Goal: Task Accomplishment & Management: Manage account settings

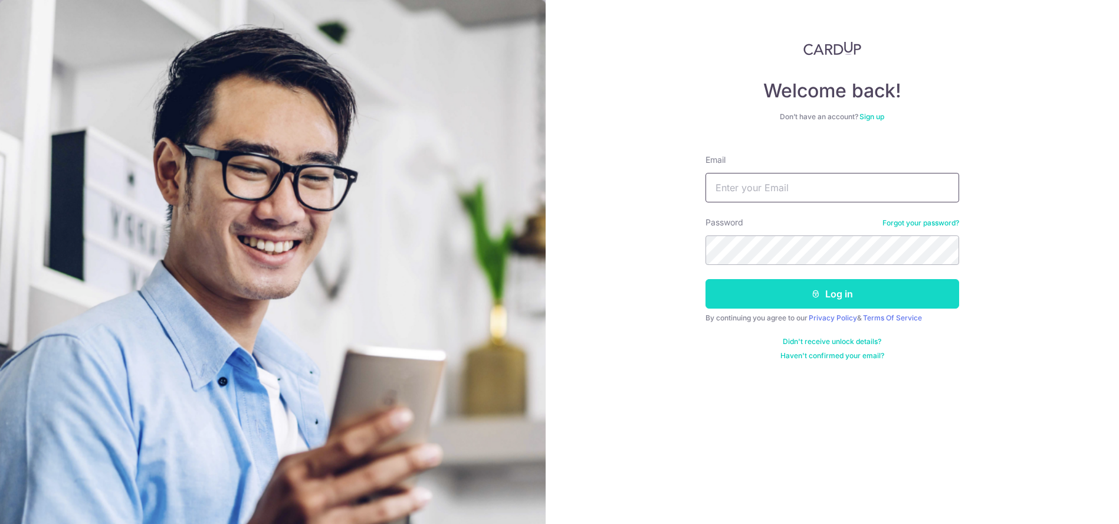
type input "louisatlc@gmail.com"
click at [764, 301] on button "Log in" at bounding box center [833, 294] width 254 height 30
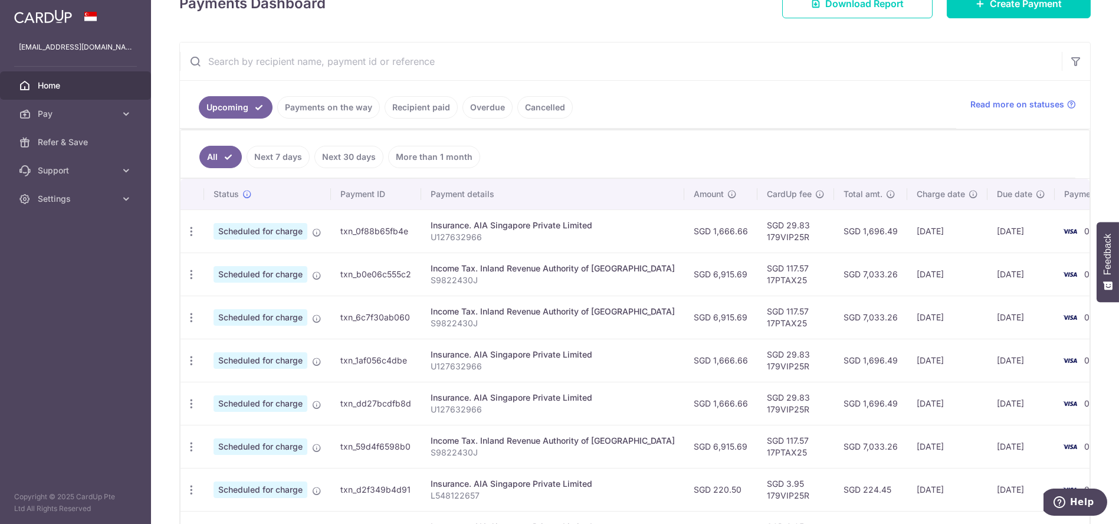
scroll to position [327, 0]
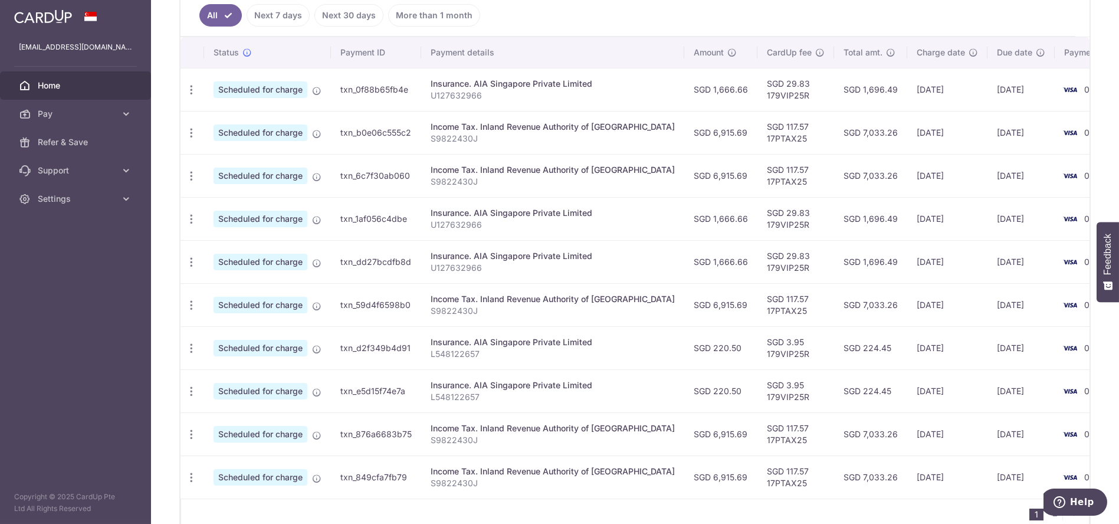
click at [758, 89] on td "SGD 29.83 179VIP25R" at bounding box center [796, 89] width 77 height 43
copy td "179VIP25R"
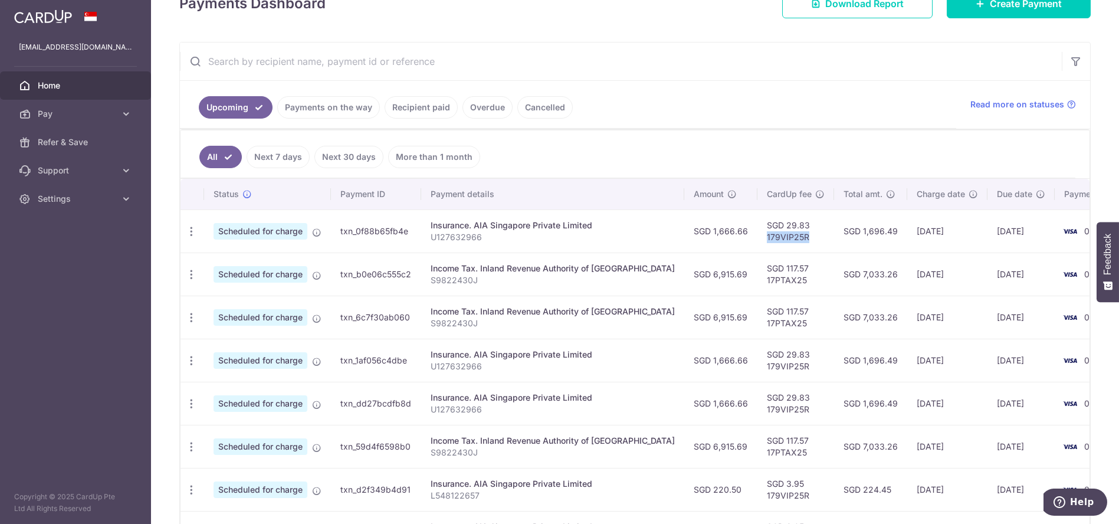
scroll to position [0, 0]
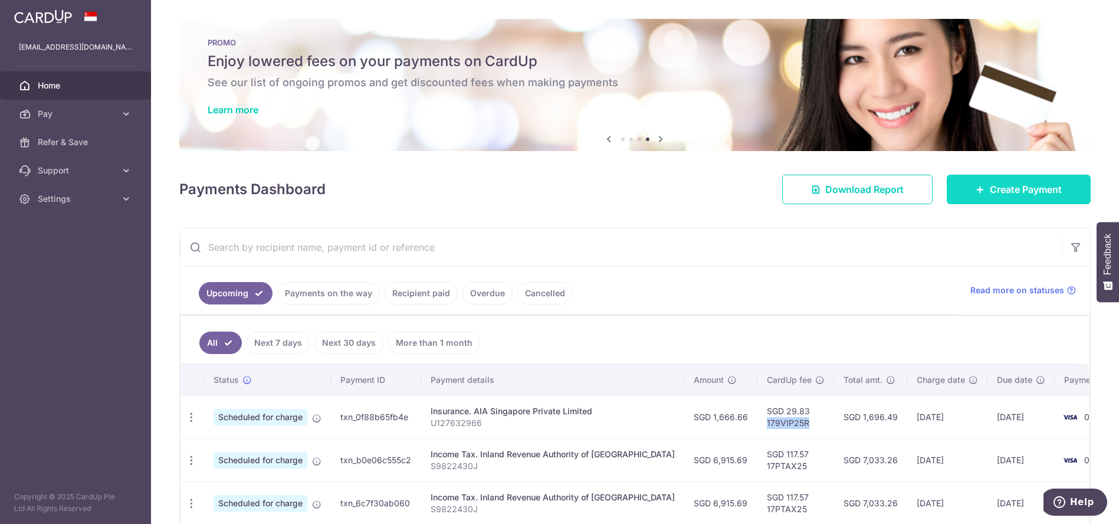
click at [1013, 191] on span "Create Payment" at bounding box center [1026, 189] width 72 height 14
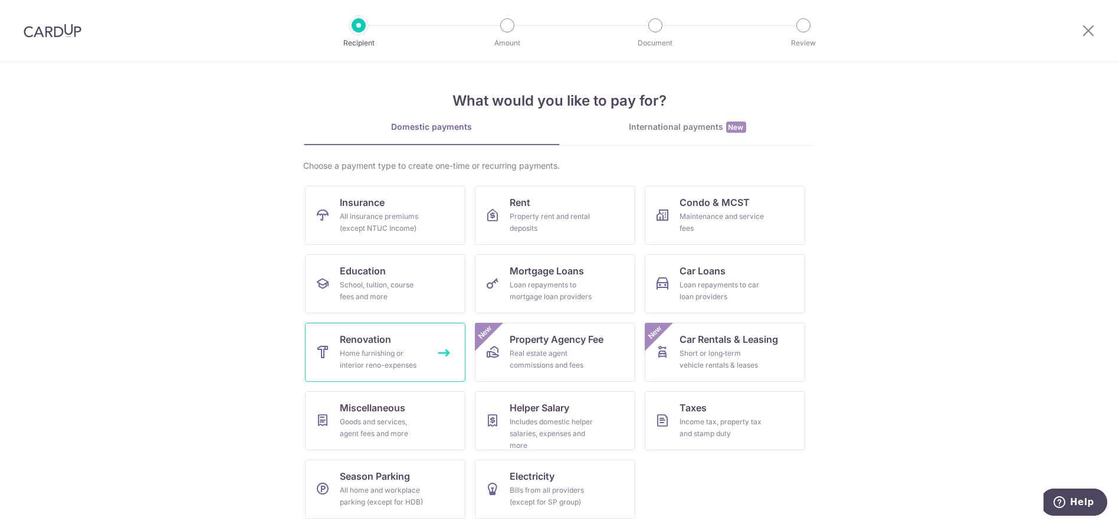
click at [389, 348] on div "Home furnishing or interior reno-expenses" at bounding box center [382, 360] width 85 height 24
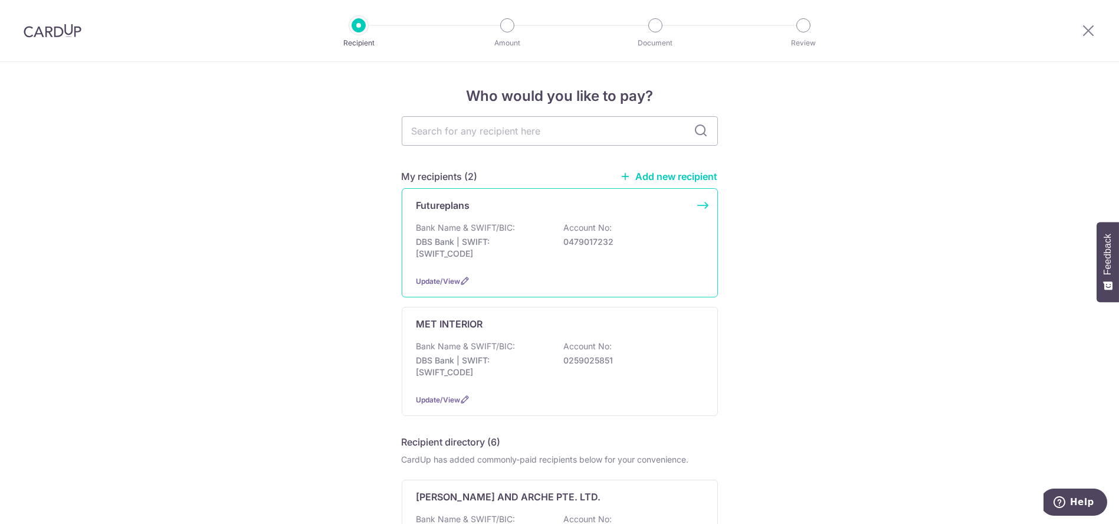
click at [559, 258] on div "Bank Name & SWIFT/BIC: DBS Bank | SWIFT: [SWIFT_CODE] Account No: 0479017232" at bounding box center [560, 244] width 287 height 44
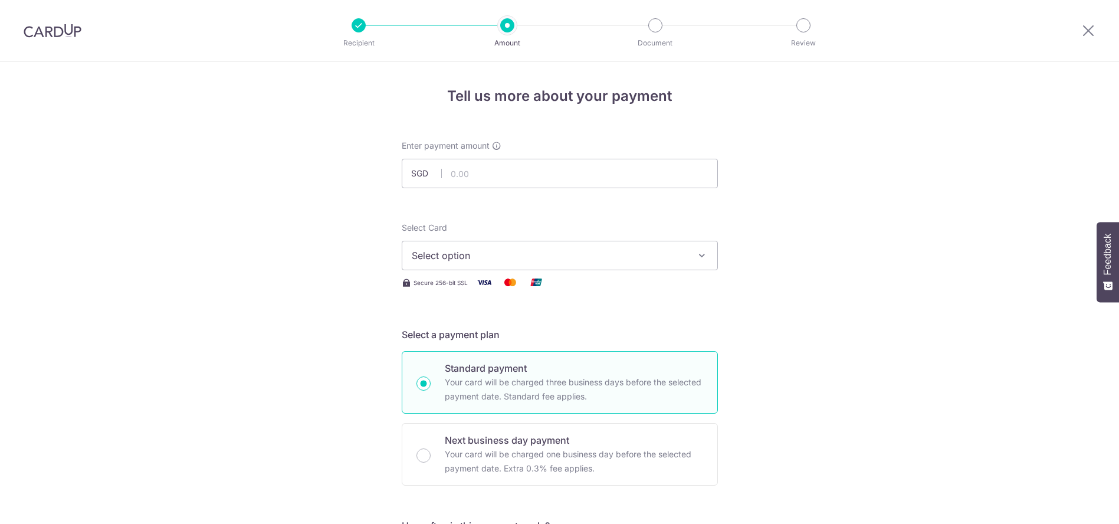
click at [555, 179] on input "text" at bounding box center [560, 174] width 316 height 30
click at [532, 184] on input "text" at bounding box center [560, 174] width 316 height 30
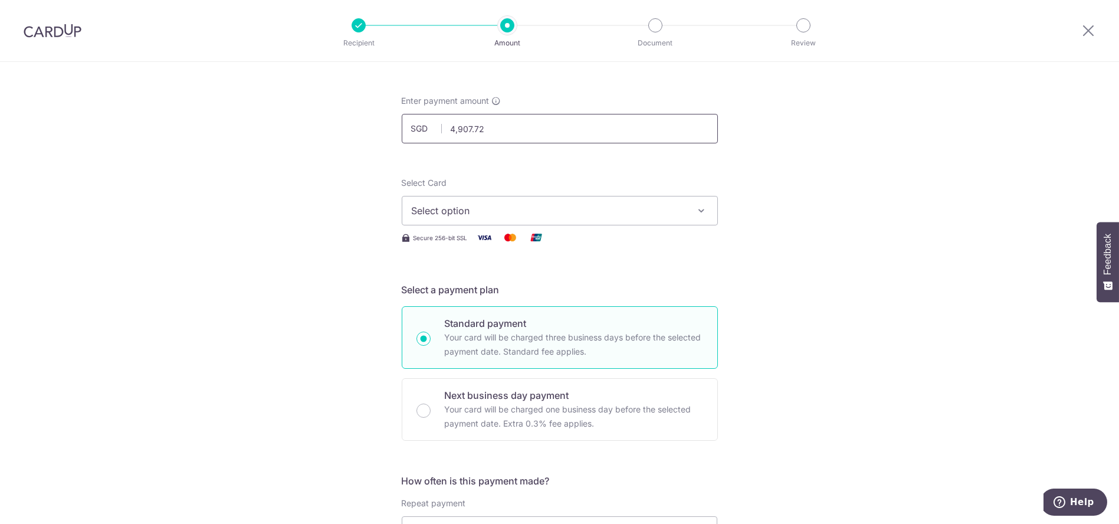
scroll to position [65, 0]
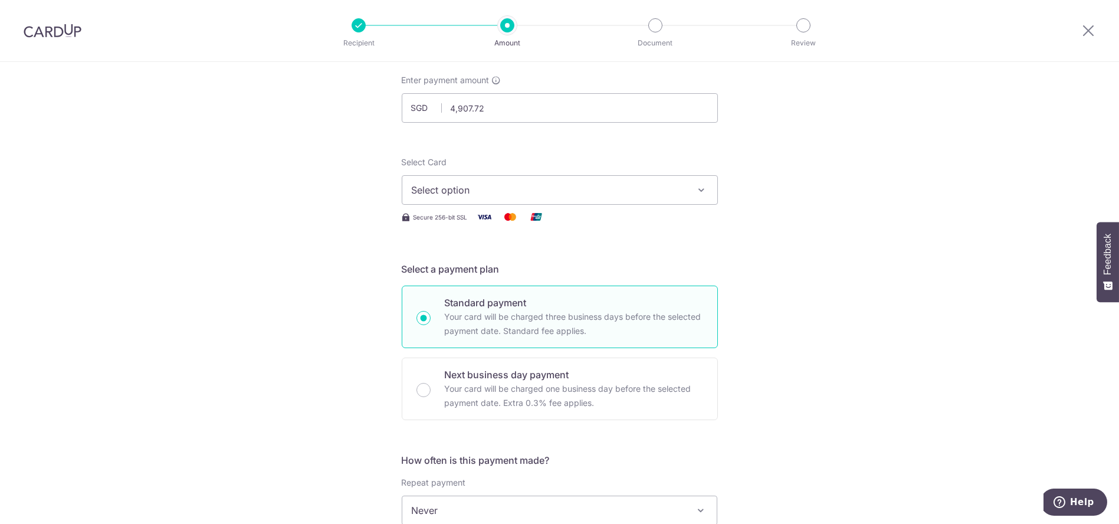
type input "4,907.72"
click at [656, 197] on button "Select option" at bounding box center [560, 190] width 316 height 30
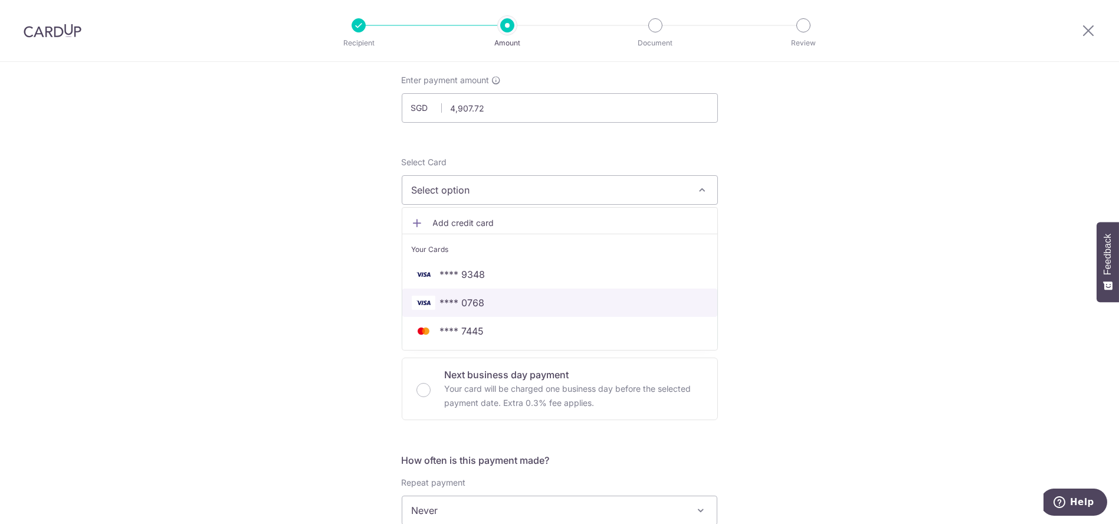
click at [506, 303] on span "**** 0768" at bounding box center [560, 303] width 296 height 14
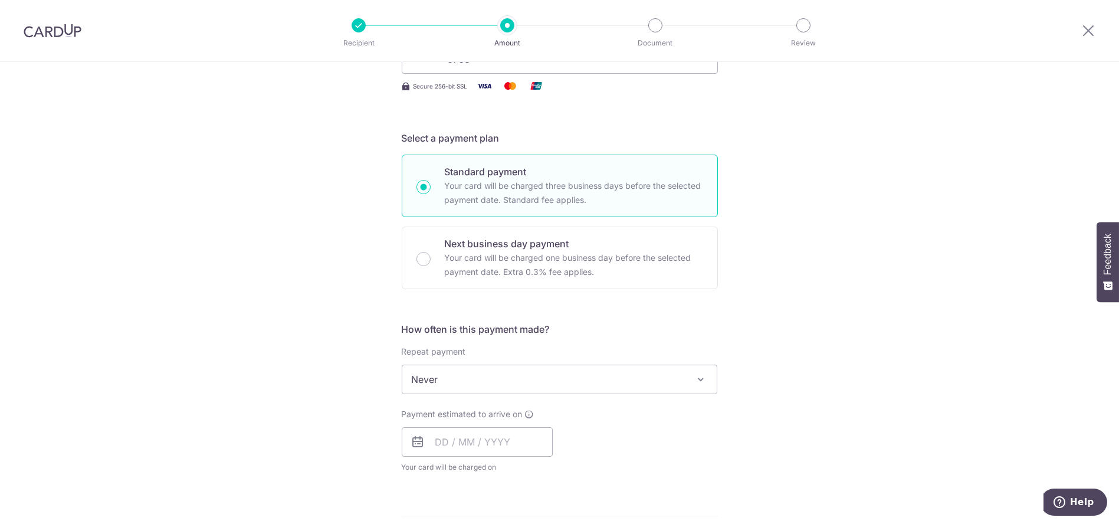
scroll to position [327, 0]
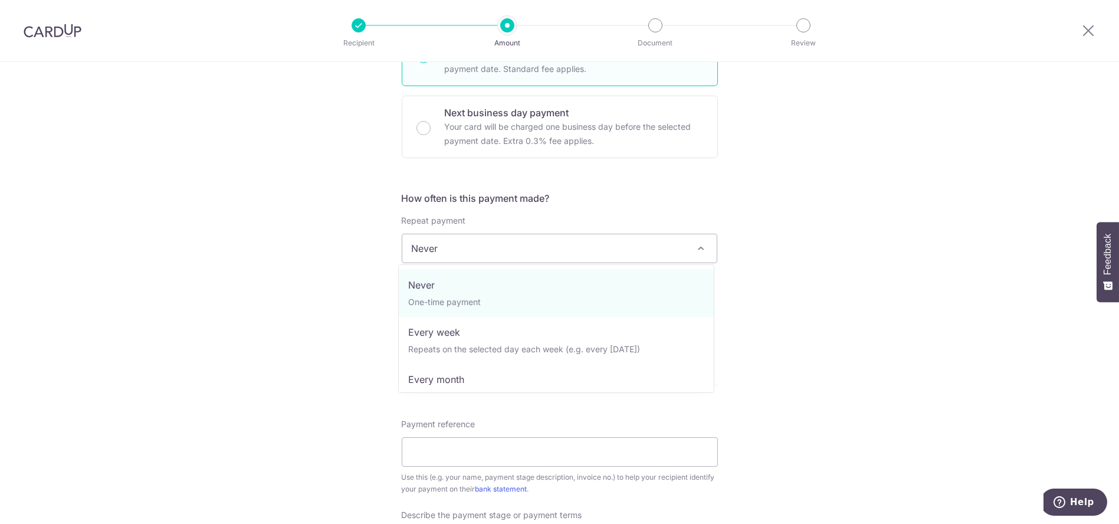
click at [518, 234] on span "Never" at bounding box center [559, 248] width 315 height 28
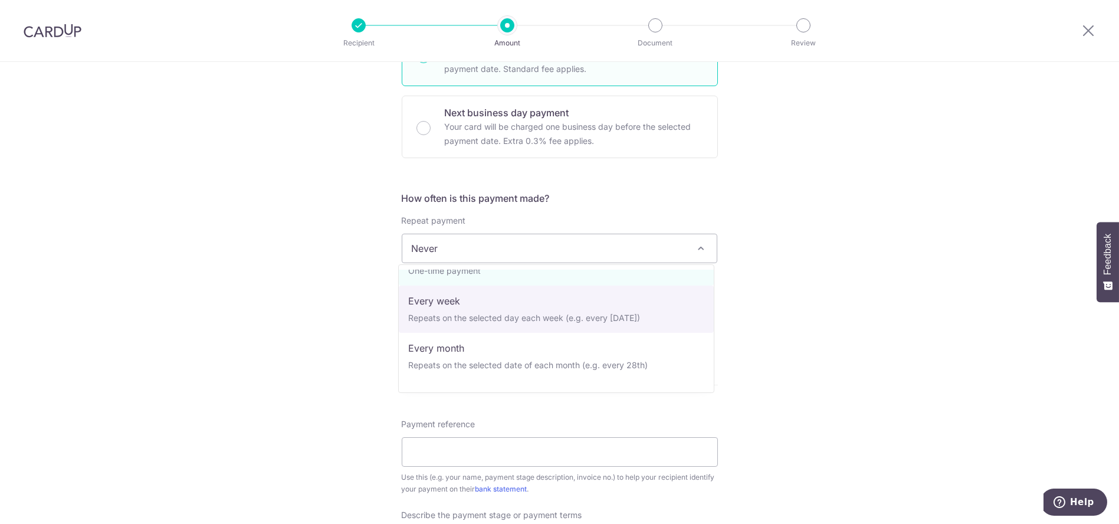
scroll to position [0, 0]
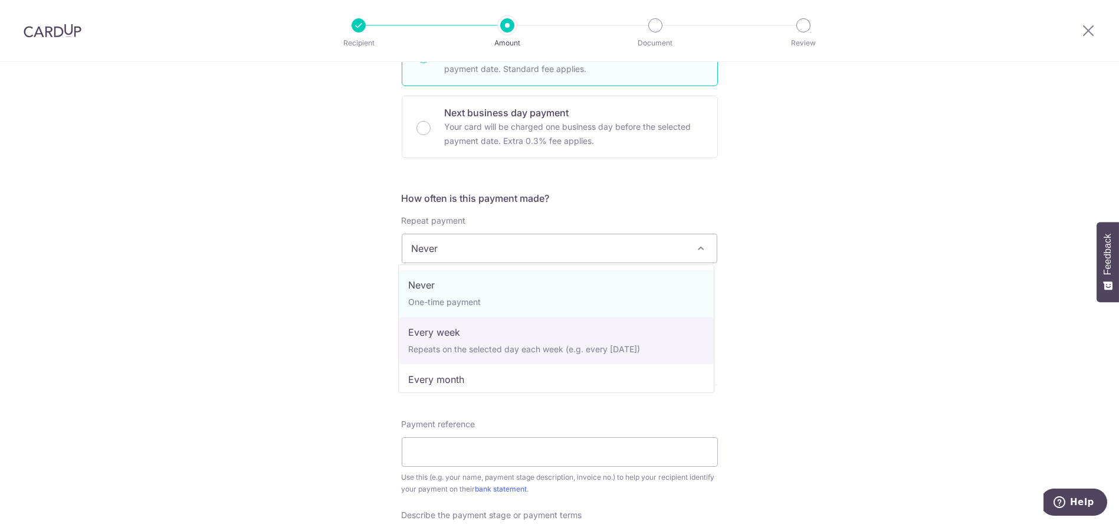
select select "2"
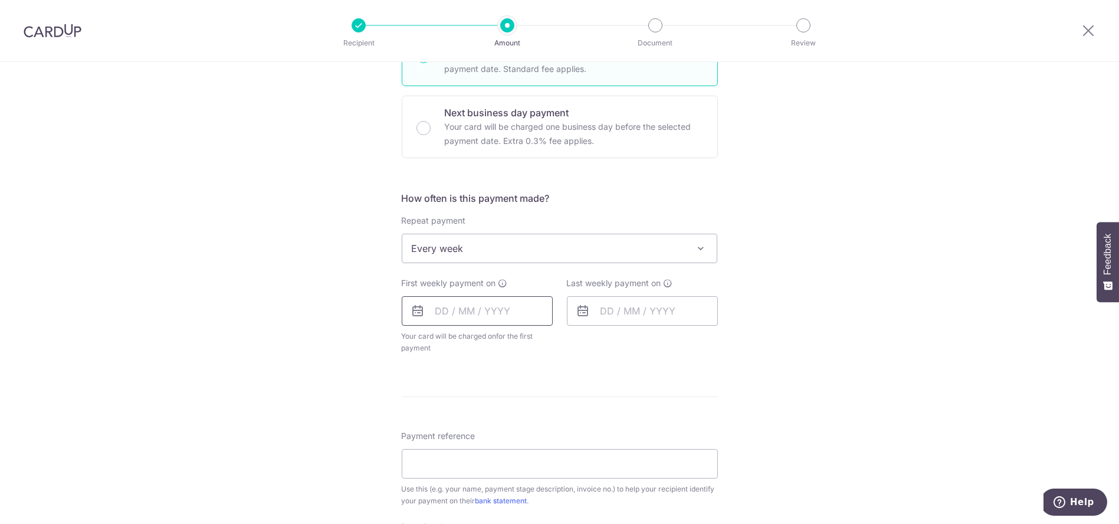
click at [461, 313] on input "text" at bounding box center [477, 311] width 151 height 30
click at [468, 418] on link "7" at bounding box center [473, 418] width 19 height 19
type input "07/10/2025"
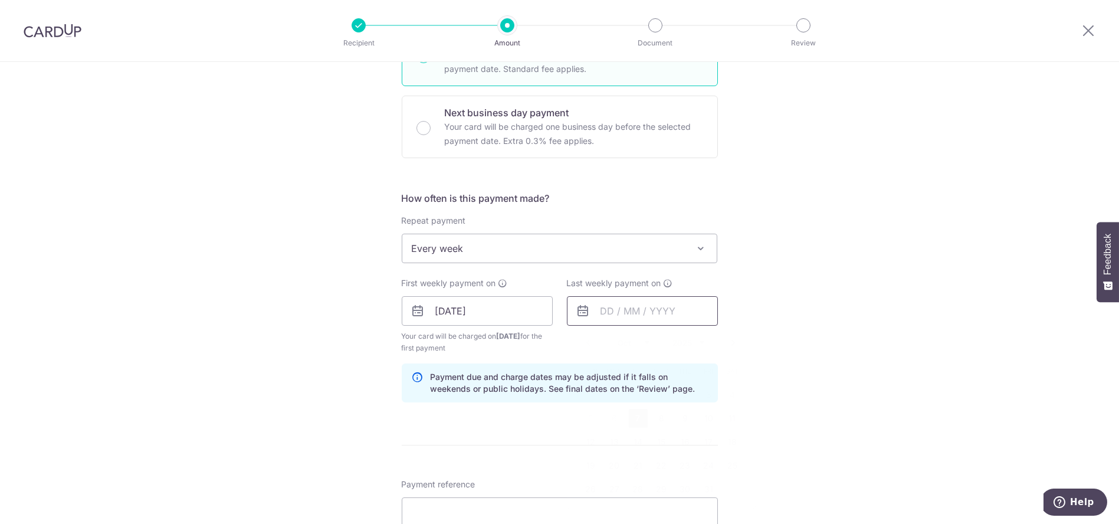
click at [607, 310] on input "text" at bounding box center [642, 311] width 151 height 30
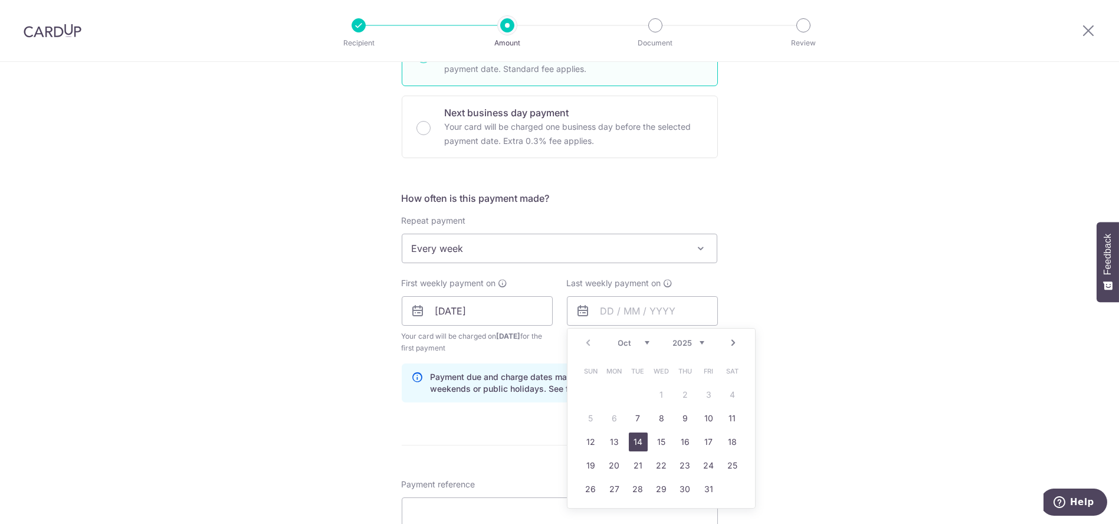
click at [635, 438] on link "14" at bounding box center [638, 442] width 19 height 19
type input "14/10/2025"
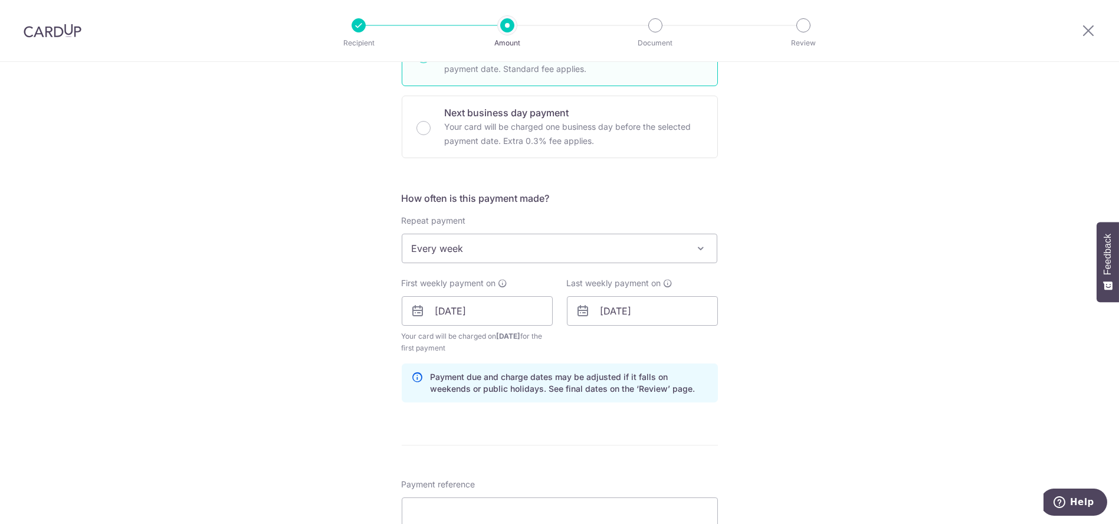
click at [735, 334] on div "Tell us more about your payment Enter payment amount SGD 4,907.72 4907.72 Selec…" at bounding box center [559, 337] width 1119 height 1207
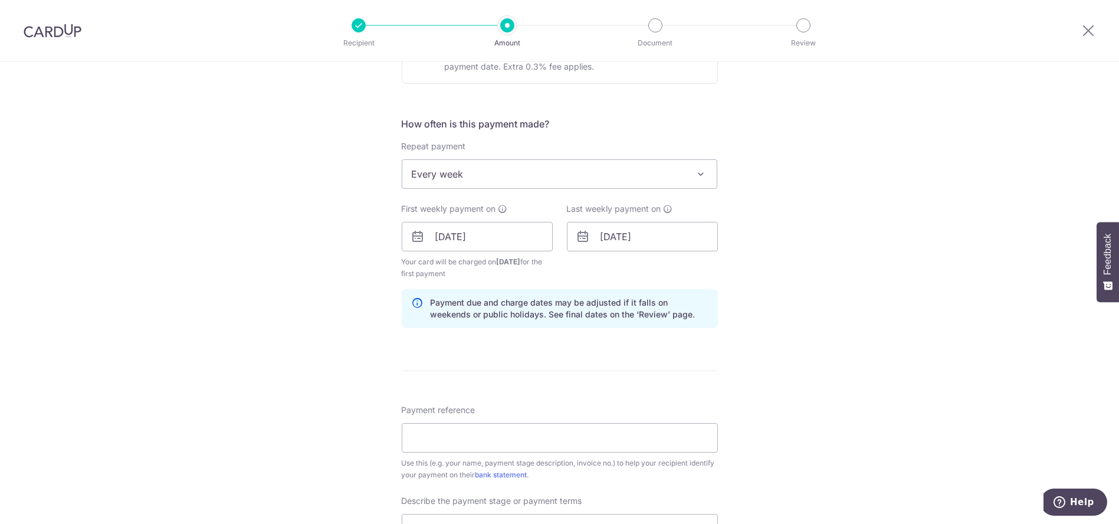
scroll to position [524, 0]
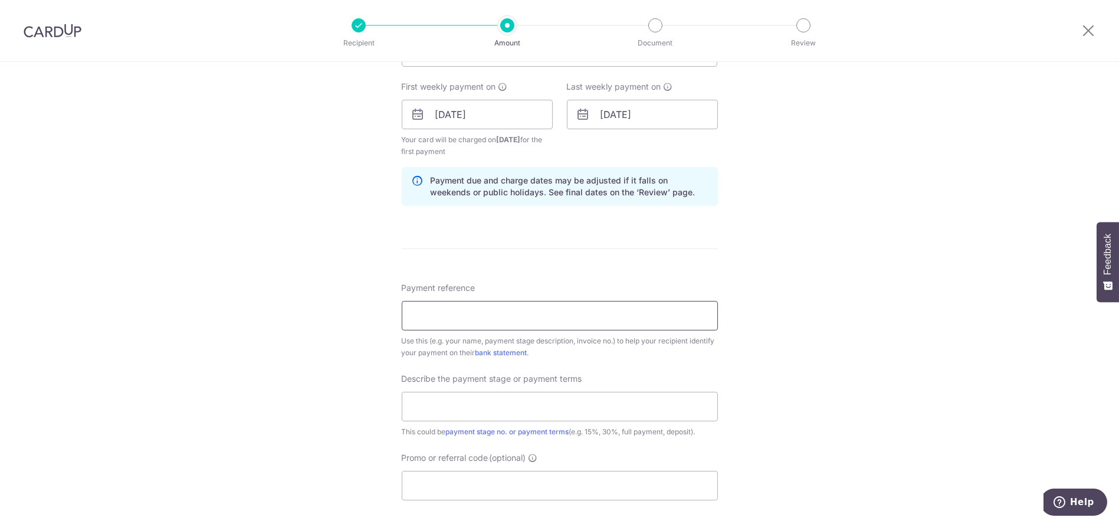
click at [676, 313] on input "Payment reference" at bounding box center [560, 316] width 316 height 30
paste input "179VIP25R"
type input "179VIP25R"
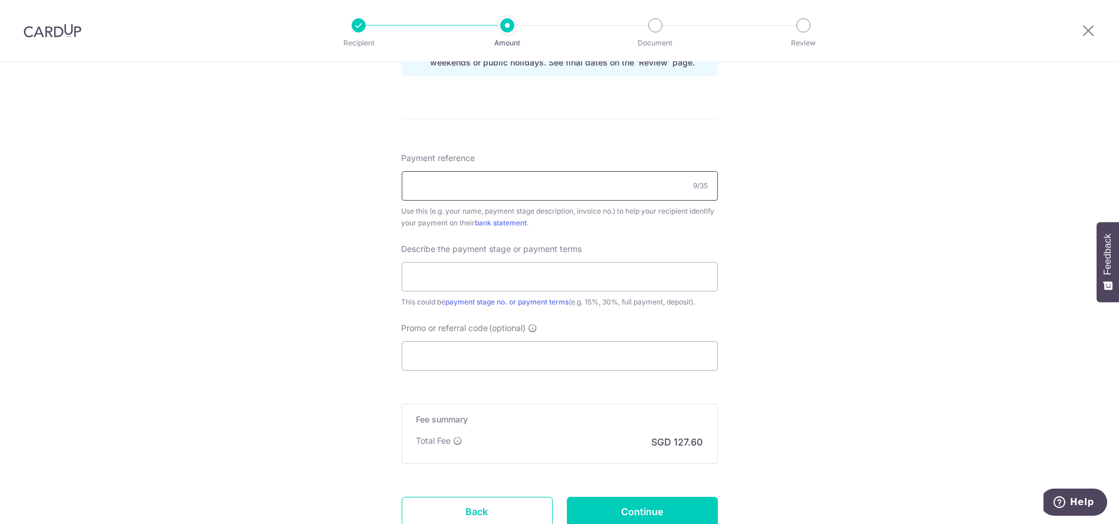
scroll to position [656, 0]
click at [545, 361] on input "Promo or referral code (optional)" at bounding box center [560, 354] width 316 height 30
paste input "179VIP25R"
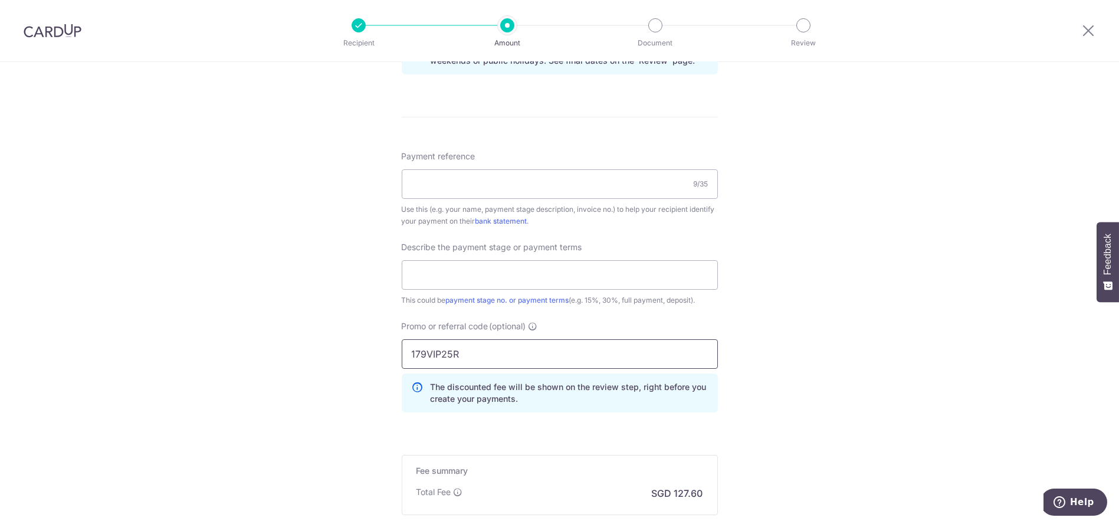
type input "179VIP25R"
click at [801, 363] on div "Tell us more about your payment Enter payment amount SGD 4,907.72 4907.72 Selec…" at bounding box center [559, 36] width 1119 height 1260
click at [524, 188] on input "Payment reference" at bounding box center [560, 184] width 316 height 30
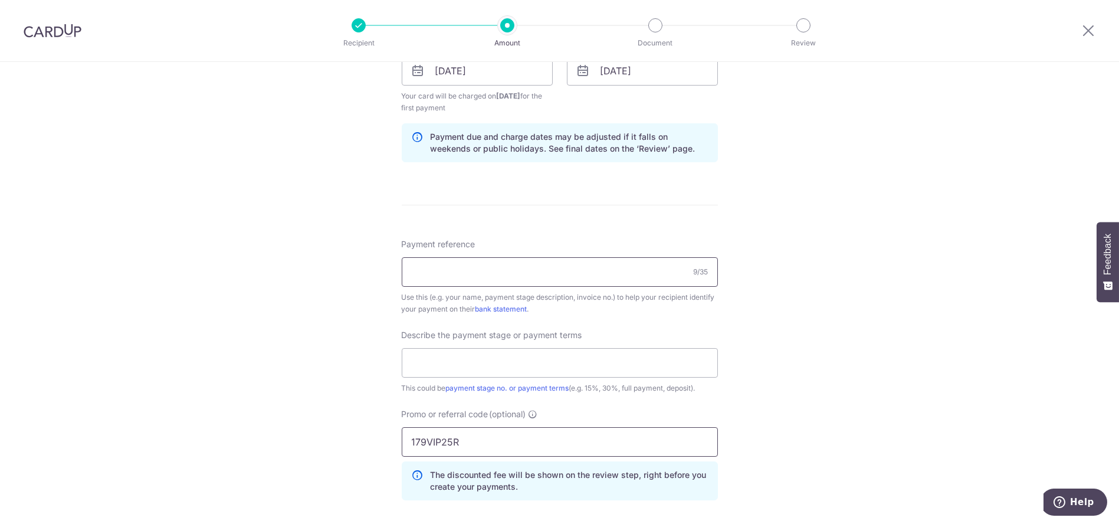
scroll to position [524, 0]
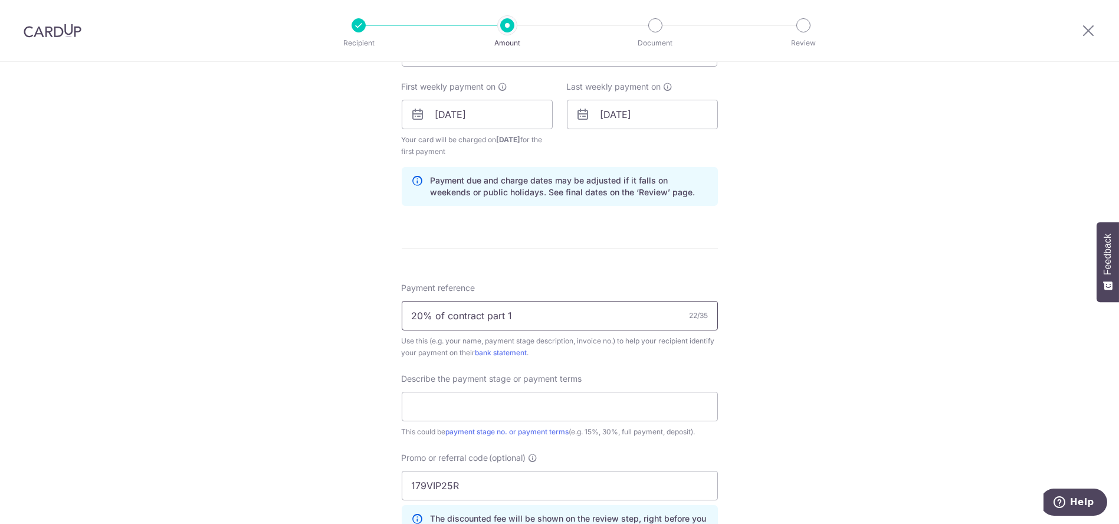
click at [486, 314] on input "20% of contract part 1" at bounding box center [560, 316] width 316 height 30
type input "20% of contract (part 1)"
click at [715, 323] on div "Tell us more about your payment Enter payment amount SGD 4,907.72 4907.72 Selec…" at bounding box center [559, 168] width 1119 height 1260
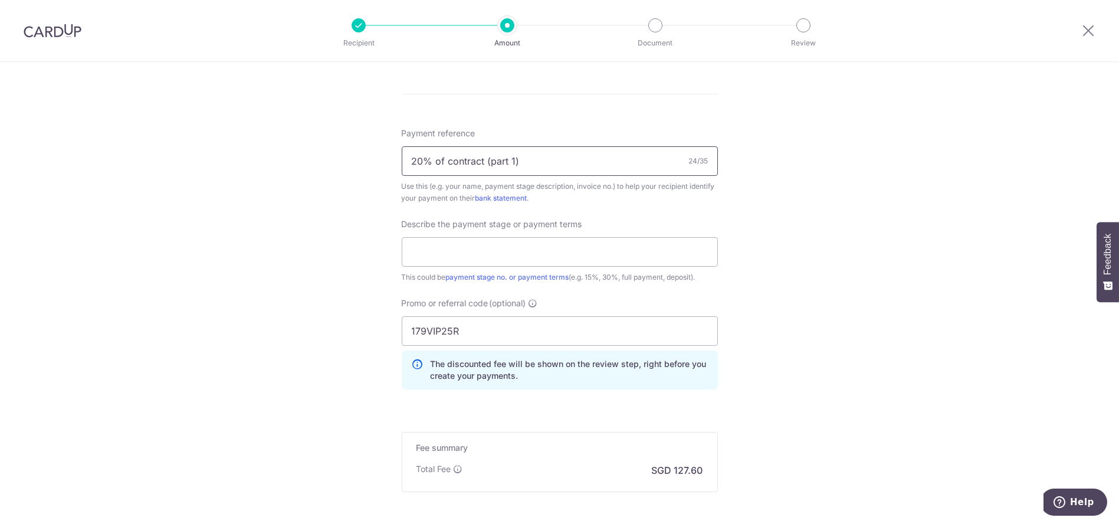
scroll to position [590, 0]
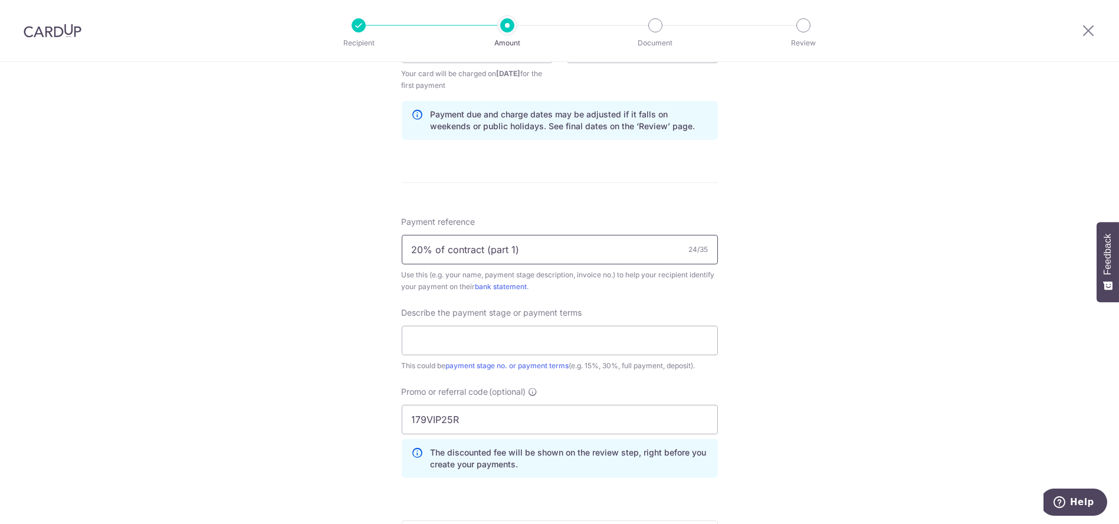
drag, startPoint x: 575, startPoint y: 245, endPoint x: 339, endPoint y: 235, distance: 236.8
click at [339, 235] on div "Tell us more about your payment Enter payment amount SGD 4,907.72 4907.72 Selec…" at bounding box center [559, 102] width 1119 height 1260
click at [530, 339] on input "text" at bounding box center [560, 341] width 316 height 30
paste input "20% of contract (part 1)"
type input "20% of contract (part 1)"
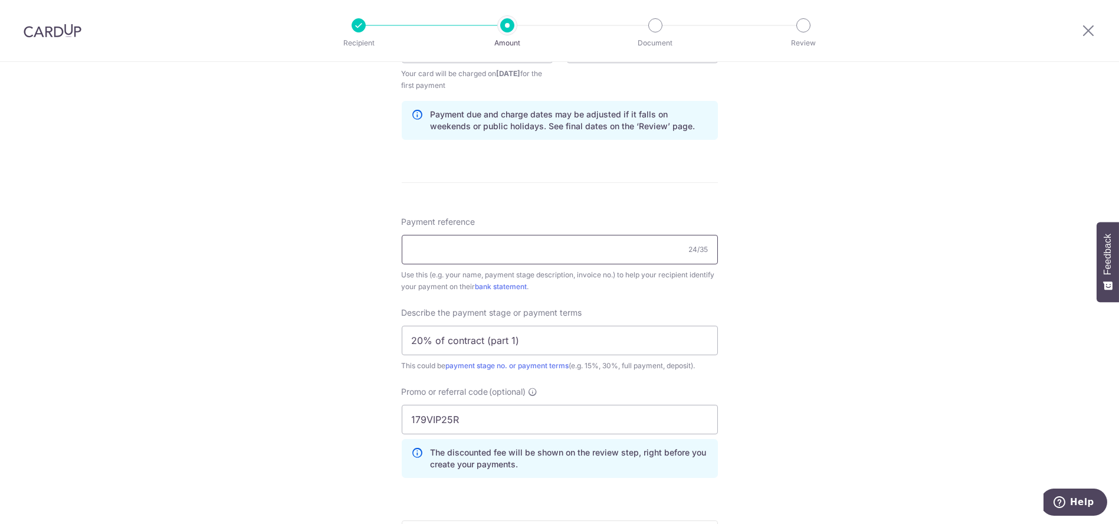
click at [545, 238] on input "Payment reference" at bounding box center [560, 250] width 316 height 30
type input "[PERSON_NAME]"
click at [403, 341] on input "20% of contract (part 1)" at bounding box center [560, 341] width 316 height 30
click at [411, 336] on input "20% of contract (part 1)" at bounding box center [560, 341] width 316 height 30
drag, startPoint x: 542, startPoint y: 343, endPoint x: 482, endPoint y: 335, distance: 60.7
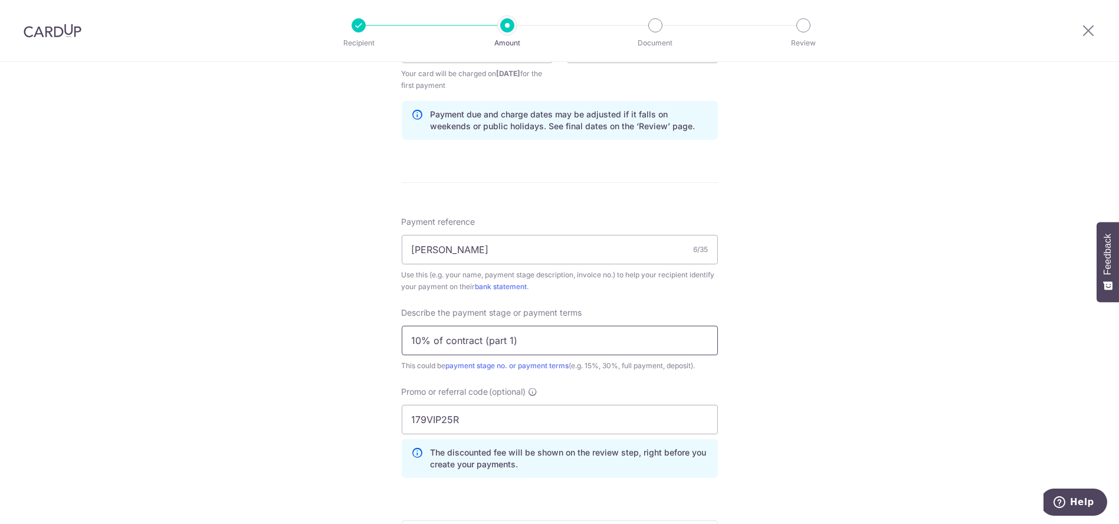
click at [482, 335] on input "10% of contract (part 1)" at bounding box center [560, 341] width 316 height 30
type input "1"
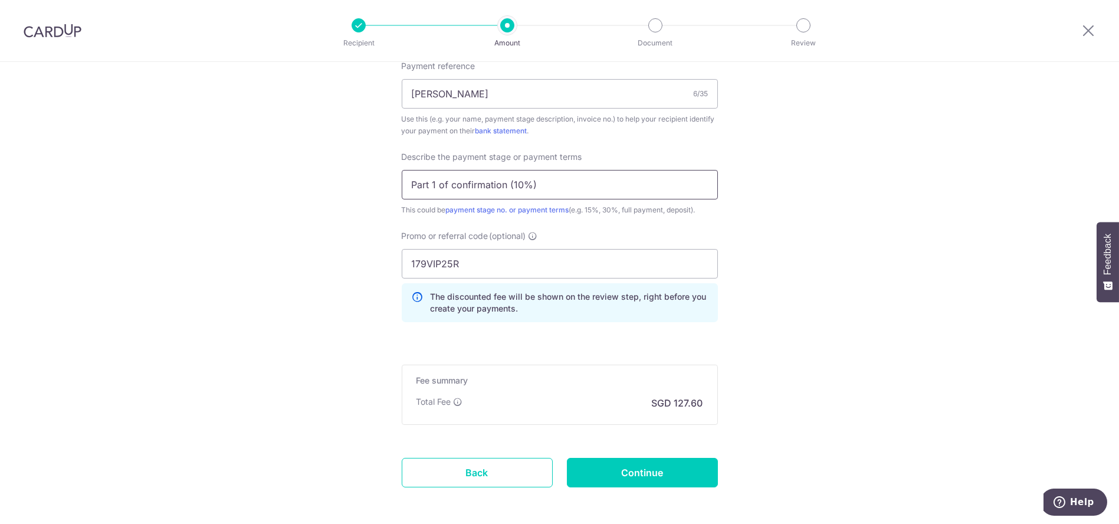
scroll to position [795, 0]
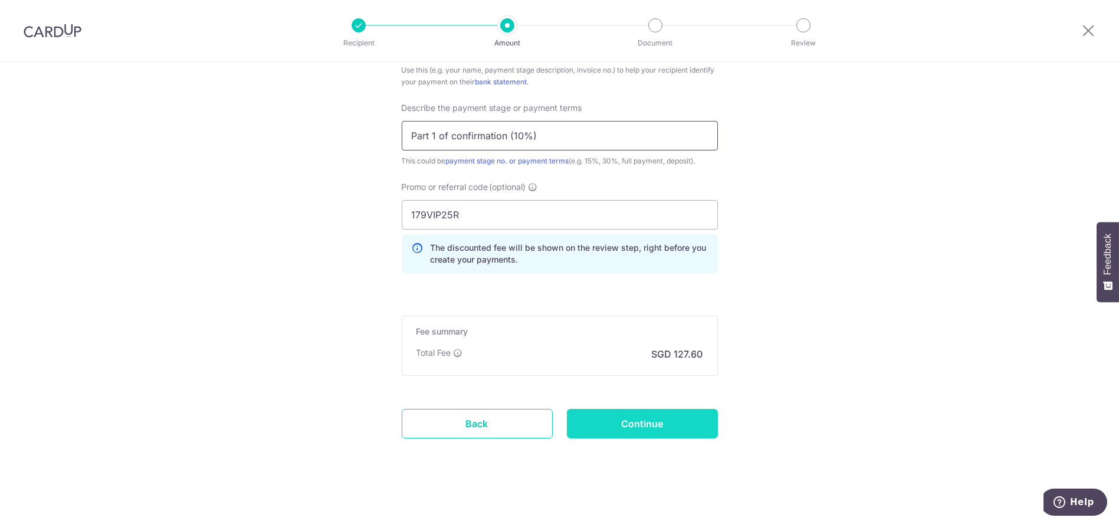
type input "Part 1 of confirmation (10%)"
click at [669, 417] on input "Continue" at bounding box center [642, 424] width 151 height 30
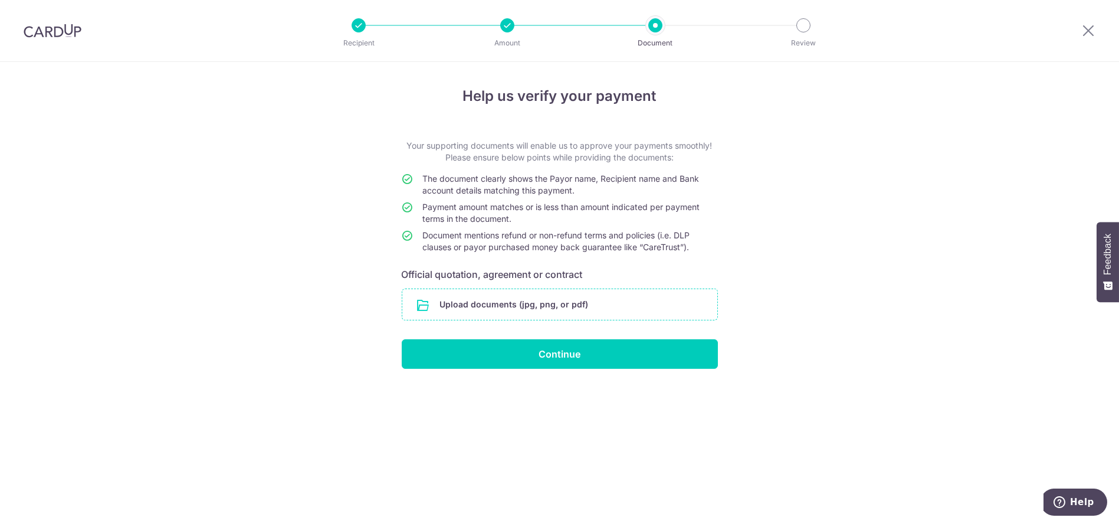
click at [562, 307] on input "file" at bounding box center [559, 304] width 315 height 31
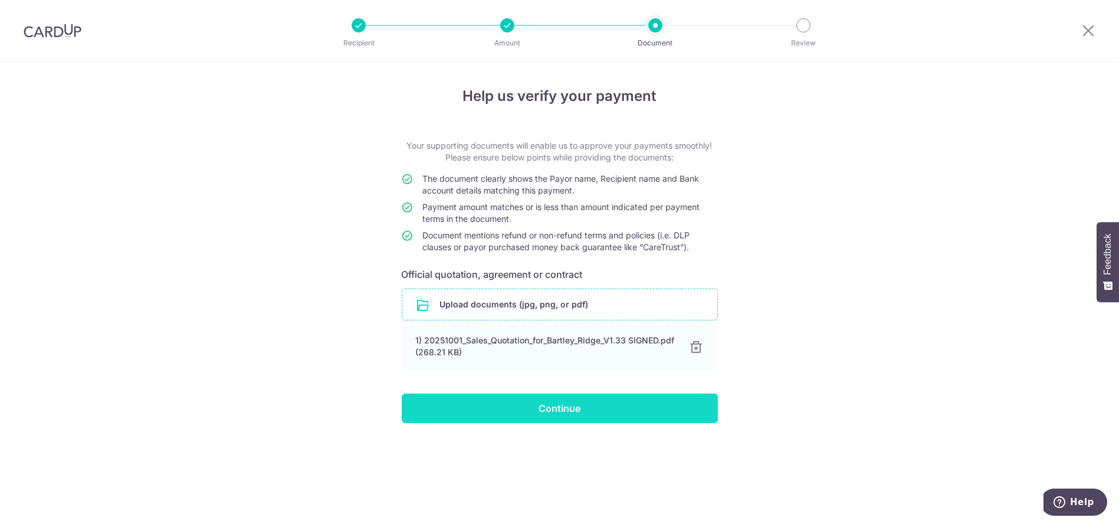
click at [615, 401] on input "Continue" at bounding box center [560, 409] width 316 height 30
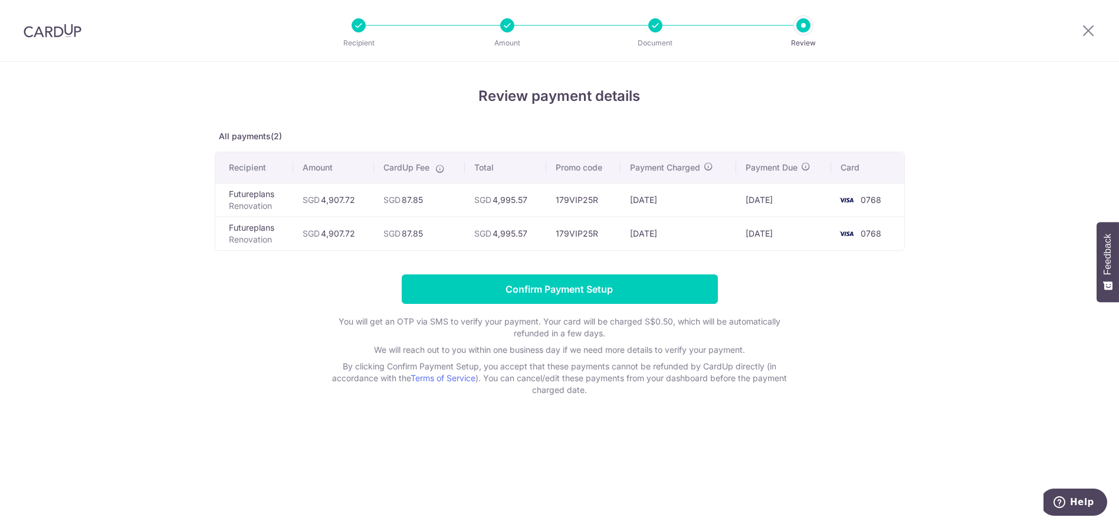
click at [704, 466] on div "Review payment details All payments(2) Recipient Amount CardUp Fee Total Promo …" at bounding box center [559, 293] width 1119 height 462
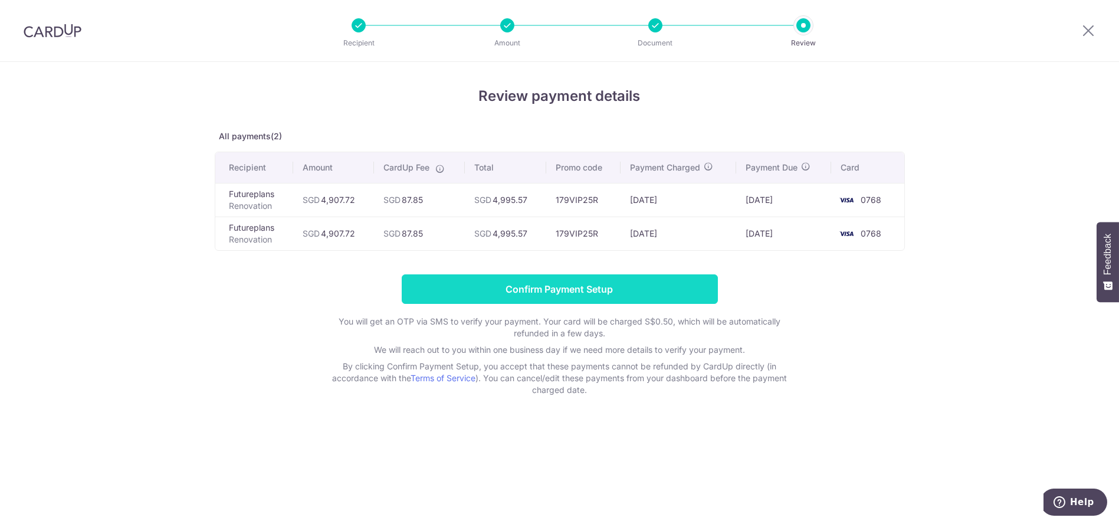
click at [580, 277] on input "Confirm Payment Setup" at bounding box center [560, 289] width 316 height 30
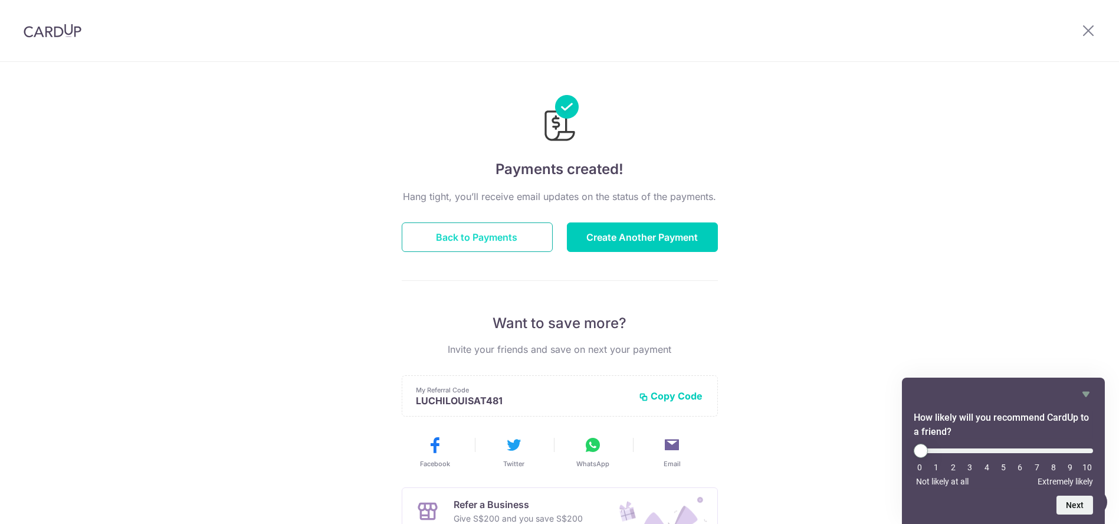
click at [496, 243] on button "Back to Payments" at bounding box center [477, 237] width 151 height 30
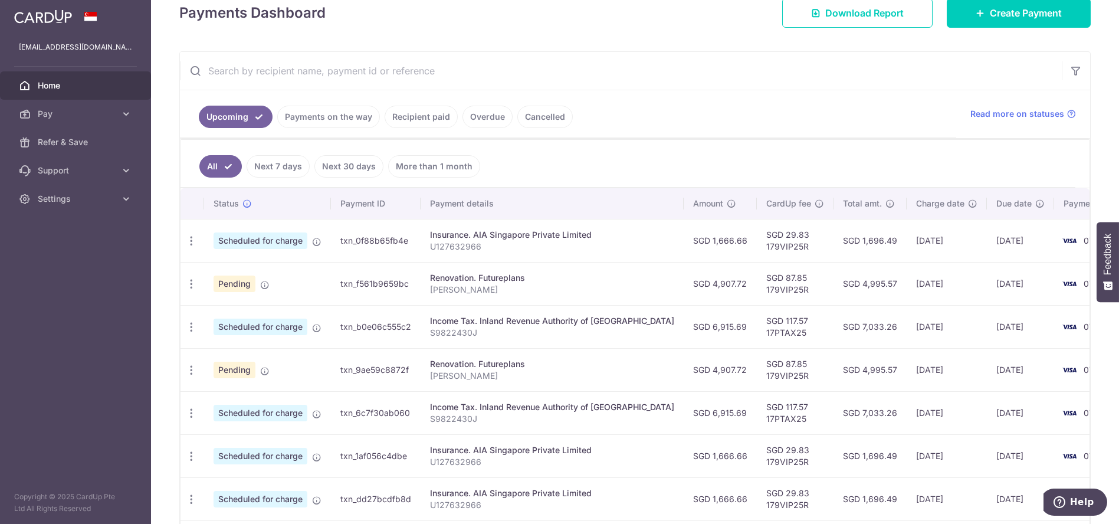
scroll to position [196, 0]
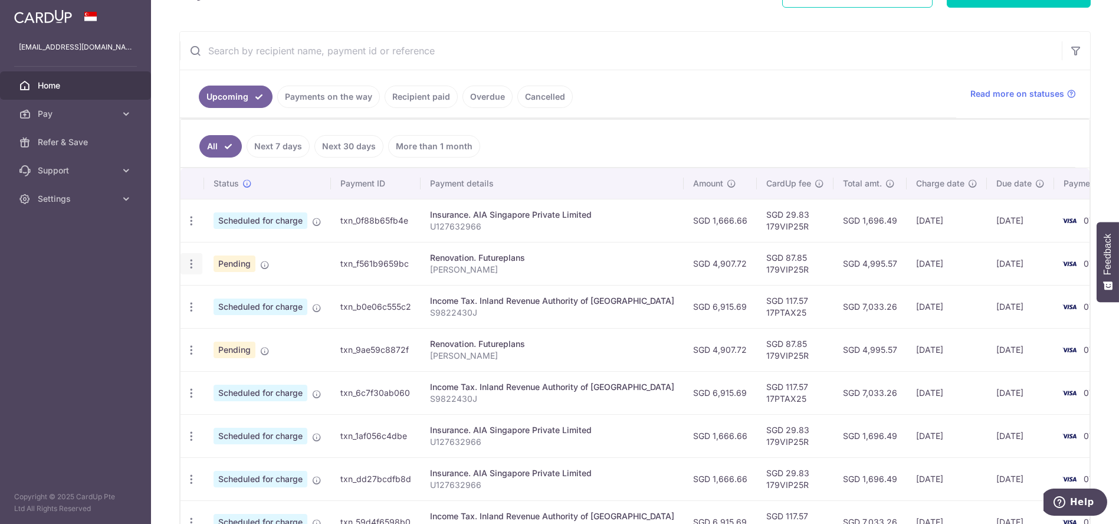
click at [194, 258] on icon "button" at bounding box center [191, 264] width 12 height 12
click at [209, 291] on link "Update payment" at bounding box center [242, 296] width 123 height 28
radio input "true"
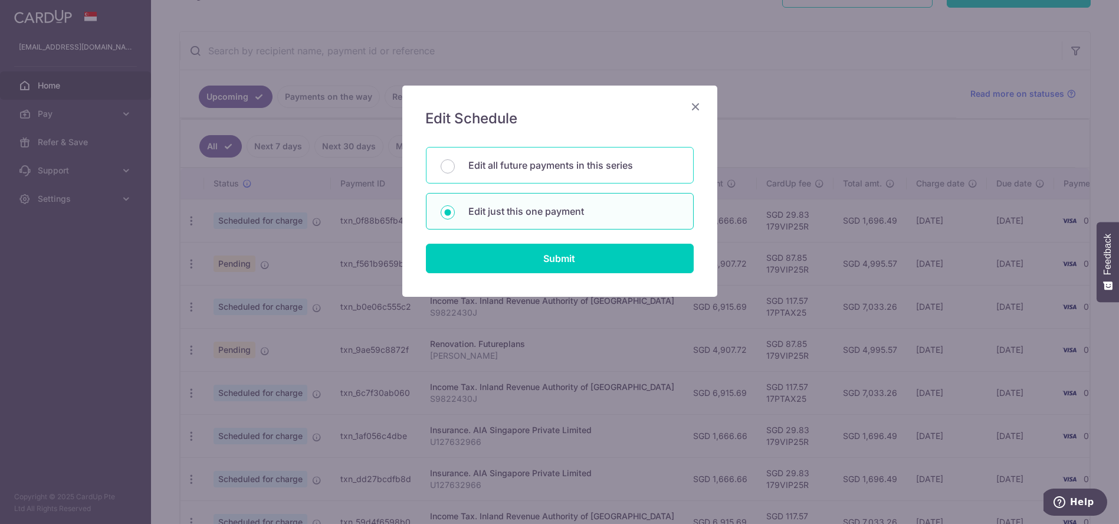
click at [515, 160] on p "Edit all future payments in this series" at bounding box center [574, 165] width 210 height 14
click at [455, 160] on input "Edit all future payments in this series" at bounding box center [448, 166] width 14 height 14
radio input "true"
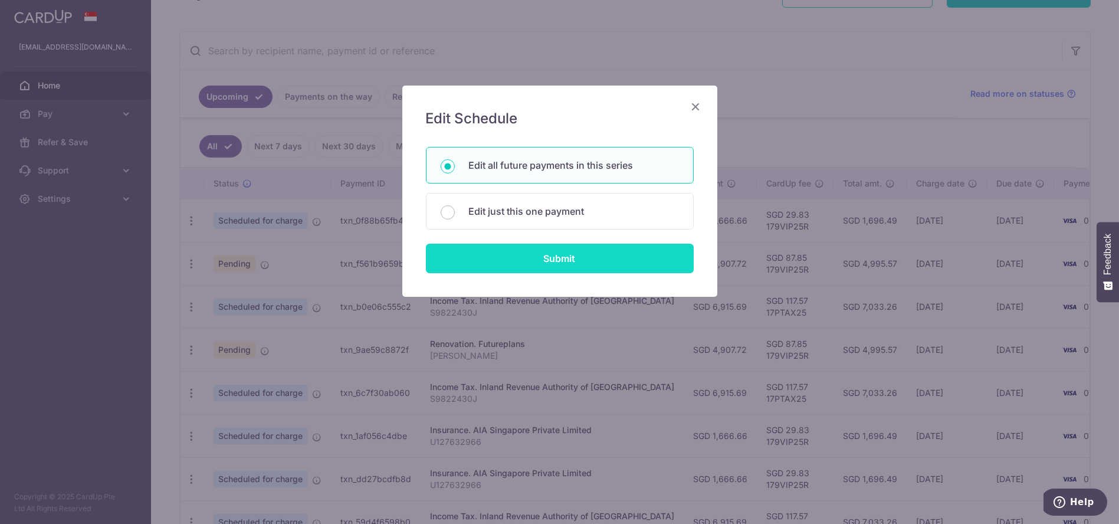
click at [540, 248] on input "Submit" at bounding box center [560, 259] width 268 height 30
radio input "true"
type input "4,907.72"
type input "[PERSON_NAME]"
type input "Part 1 of confirmation (10%)"
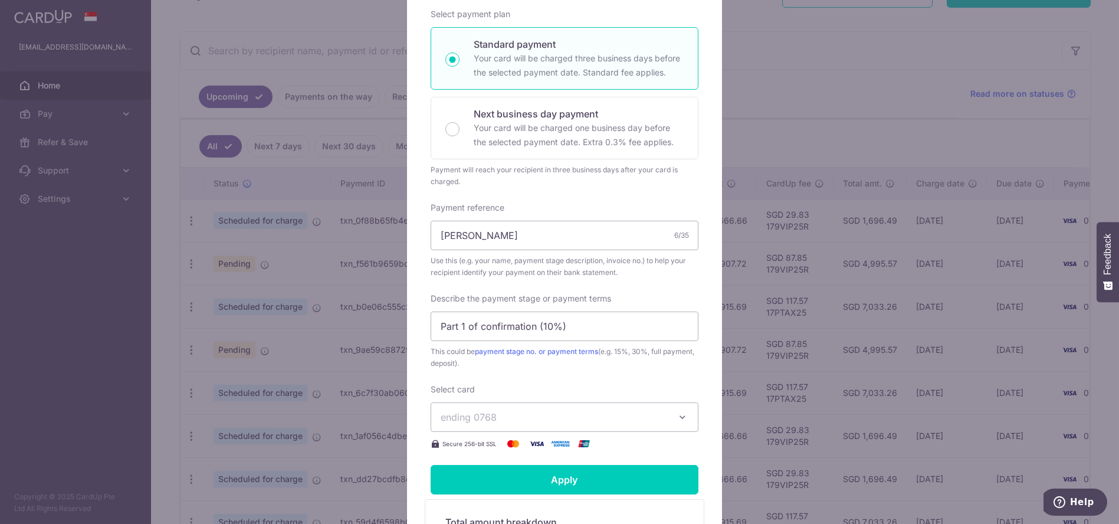
scroll to position [327, 0]
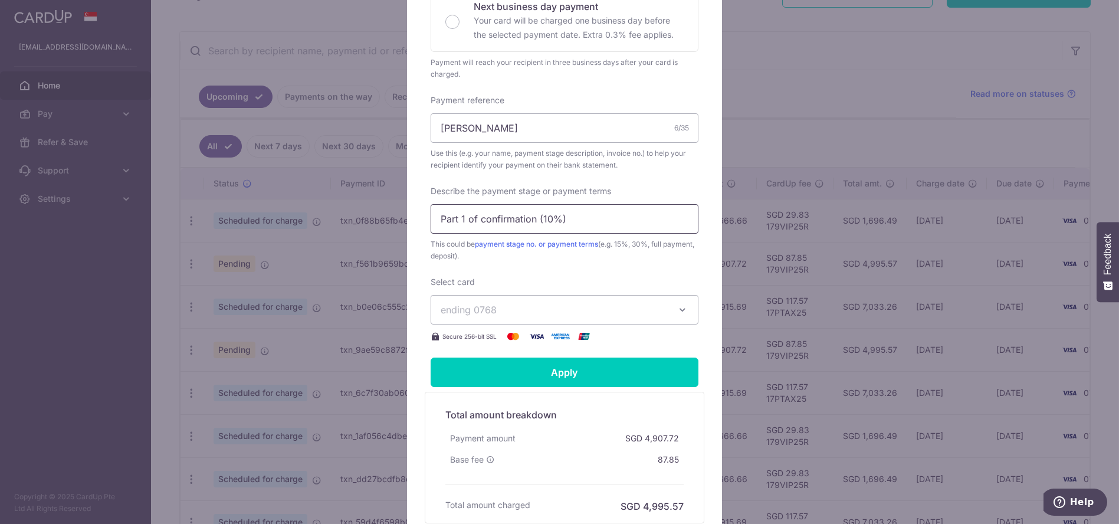
drag, startPoint x: 573, startPoint y: 227, endPoint x: 340, endPoint y: 211, distance: 233.6
click at [340, 211] on div "Edit payment By clicking apply, you will make changes to all 2 payments to Futu…" at bounding box center [559, 262] width 1119 height 524
click at [551, 217] on input "20% confirmation, paid in 10% 10%" at bounding box center [565, 219] width 268 height 30
drag, startPoint x: 554, startPoint y: 217, endPoint x: 605, endPoint y: 217, distance: 51.3
click at [605, 217] on input "20% confirmation, paid in 10% 10%" at bounding box center [565, 219] width 268 height 30
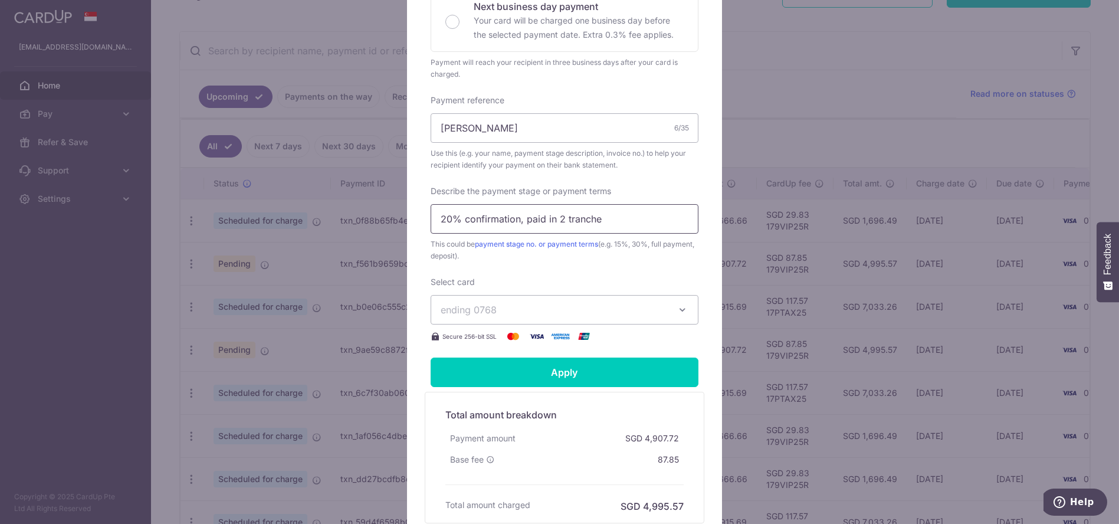
click at [519, 219] on input "20% confirmation, paid in 2 tranche" at bounding box center [565, 219] width 268 height 30
type input "20%confirm-paid in 2 tranches"
click at [594, 371] on input "Apply" at bounding box center [565, 373] width 268 height 30
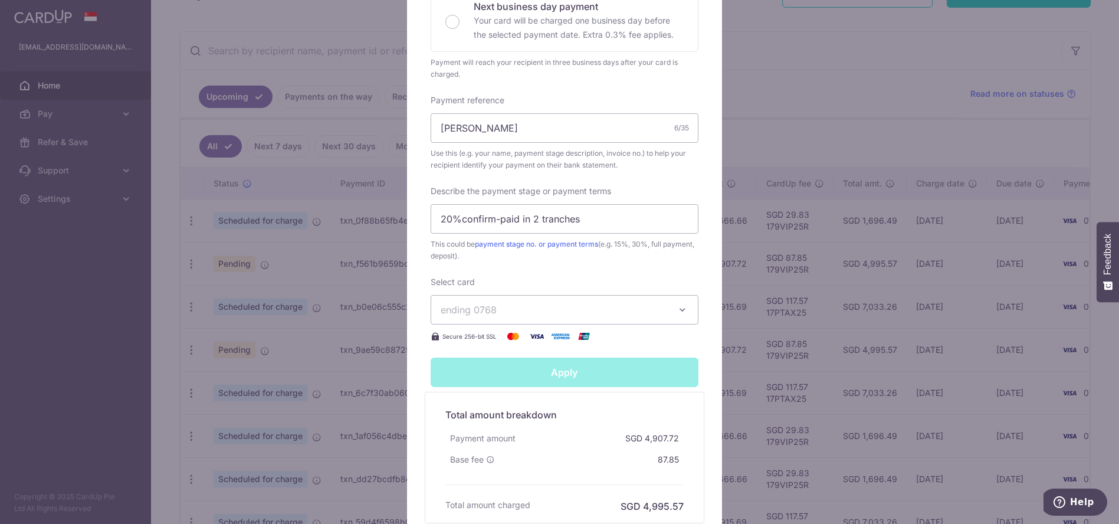
type input "Successfully Applied"
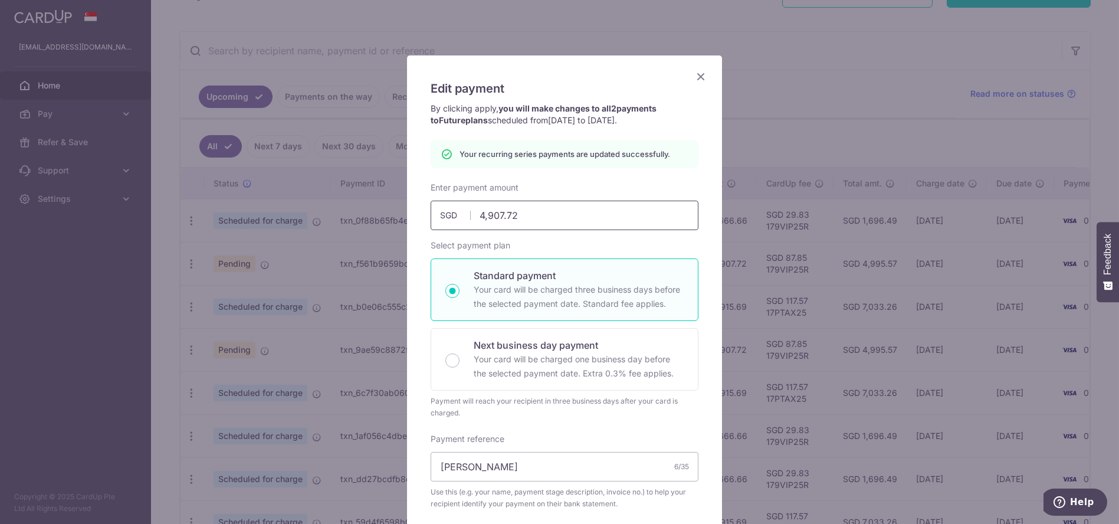
scroll to position [0, 0]
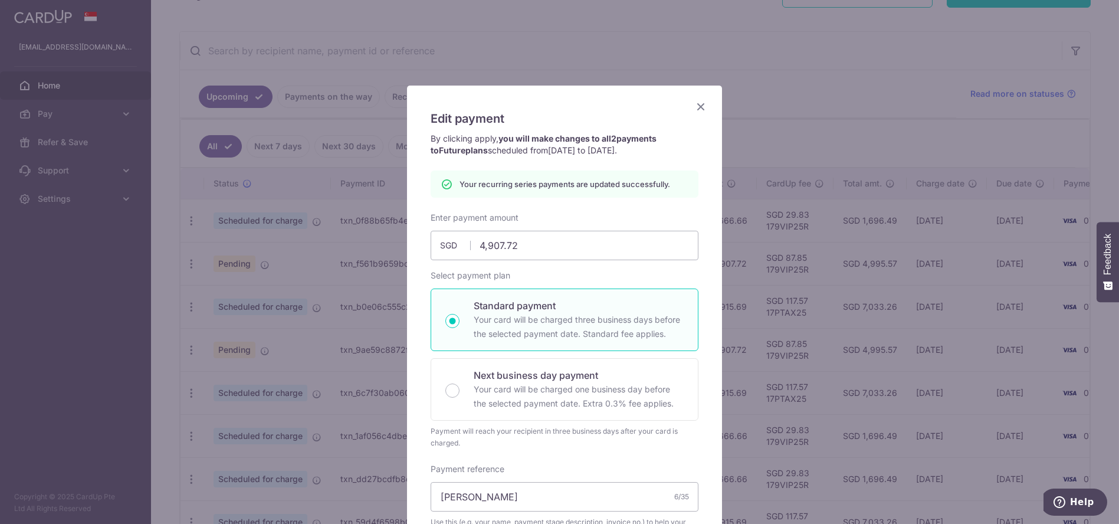
click at [698, 101] on icon "Close" at bounding box center [701, 106] width 14 height 15
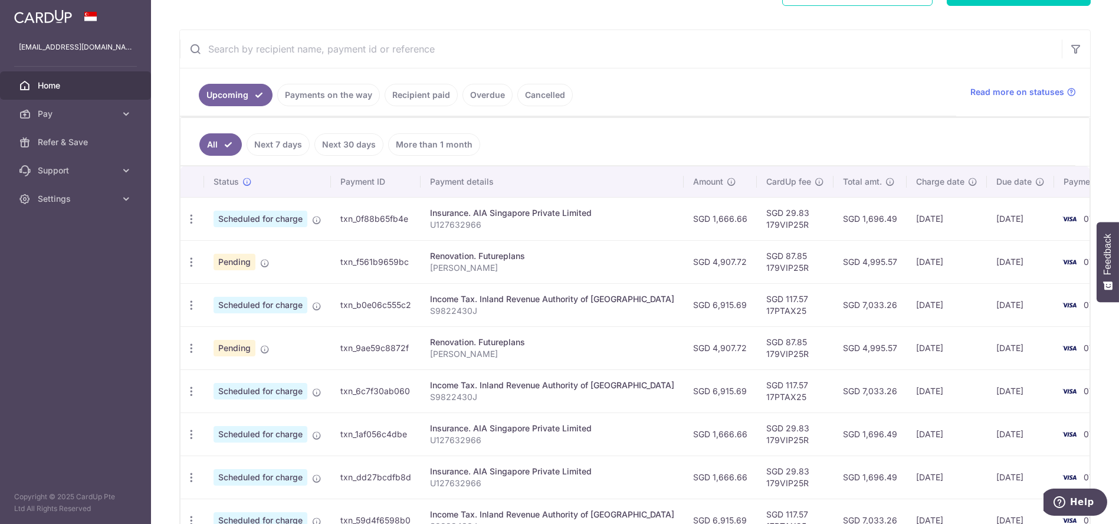
scroll to position [194, 0]
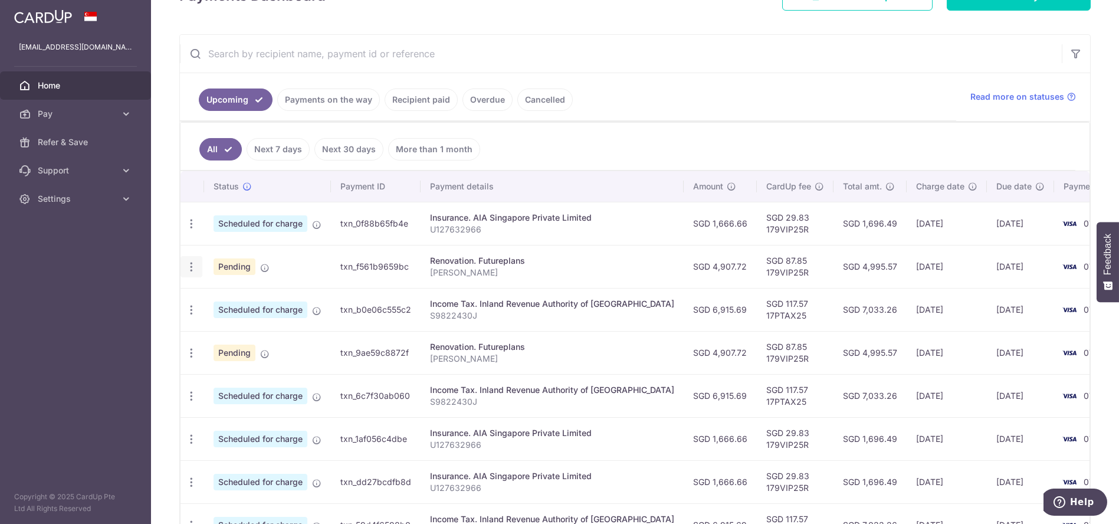
click at [194, 256] on div "Update payment Cancel payment" at bounding box center [192, 267] width 22 height 22
click at [195, 262] on icon "button" at bounding box center [191, 267] width 12 height 12
click at [273, 294] on span "Update payment" at bounding box center [254, 299] width 80 height 14
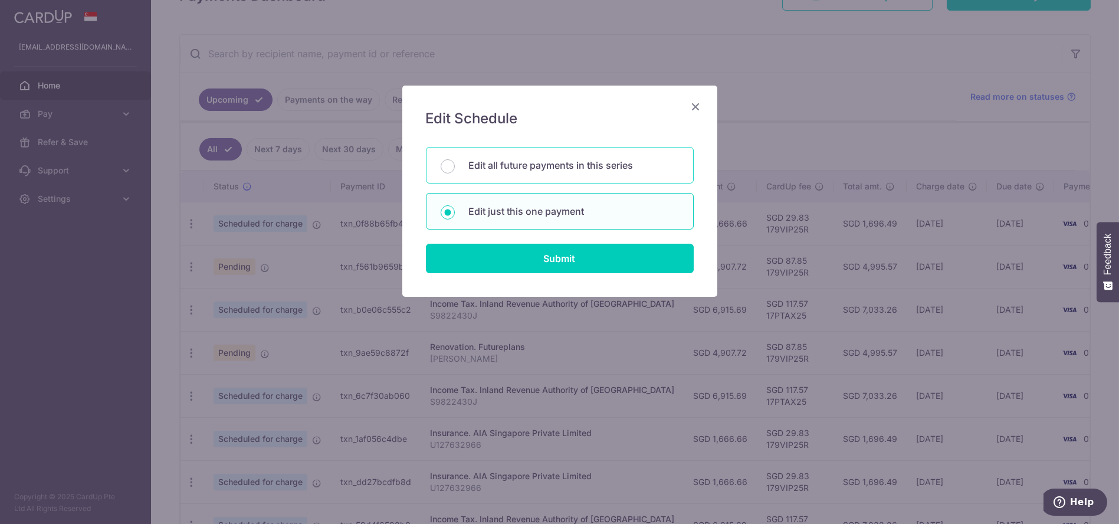
click at [571, 162] on p "Edit all future payments in this series" at bounding box center [574, 165] width 210 height 14
click at [455, 162] on input "Edit all future payments in this series" at bounding box center [448, 166] width 14 height 14
radio input "true"
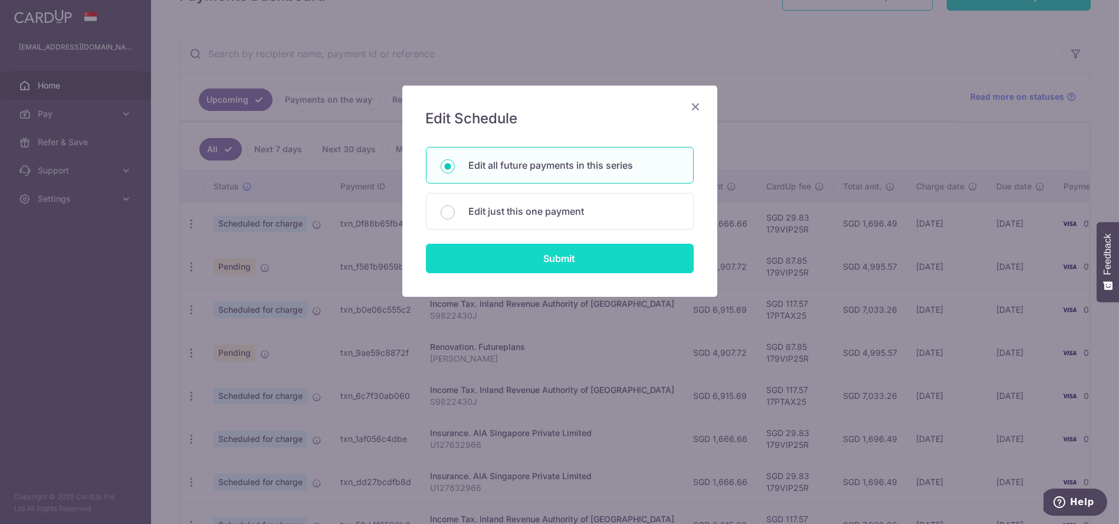
click at [581, 245] on form "You will be editing all 2 payments to Futureplans scheduled from [DATE] to [DAT…" at bounding box center [560, 210] width 268 height 126
click at [576, 253] on input "Submit" at bounding box center [560, 259] width 268 height 30
radio input "true"
type input "4,907.72"
type input "[PERSON_NAME]"
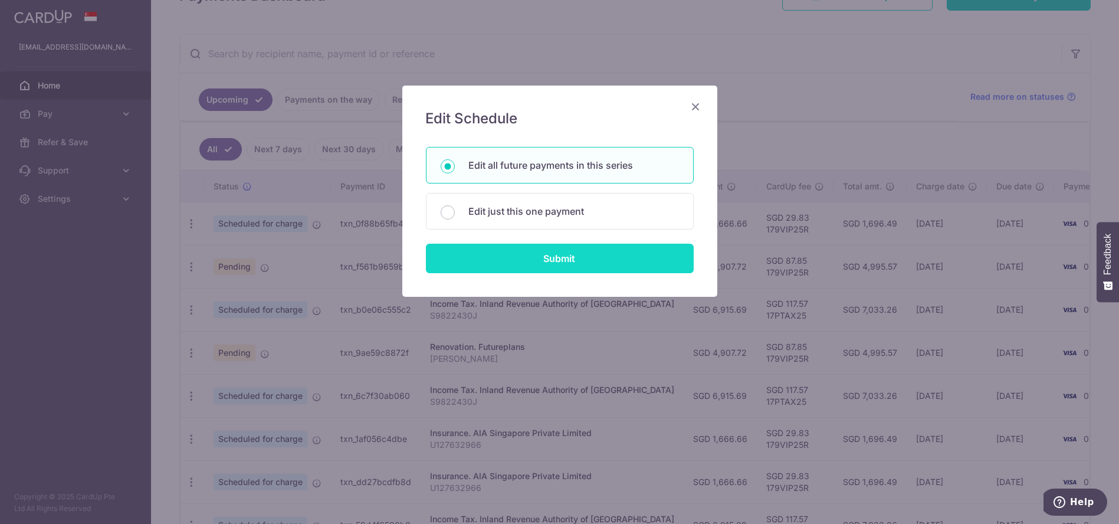
type input "20%confirm-paid in 2 tranches"
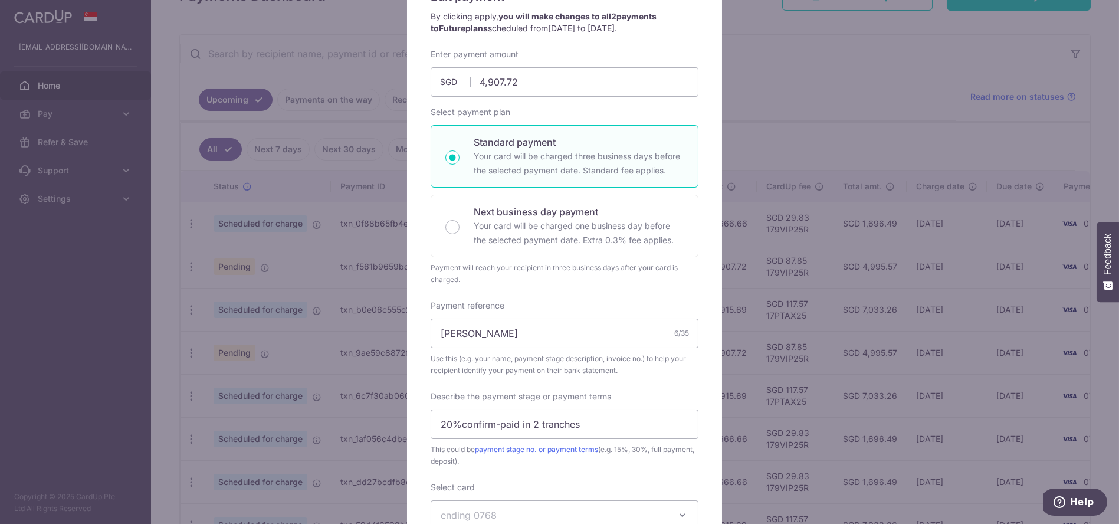
scroll to position [0, 0]
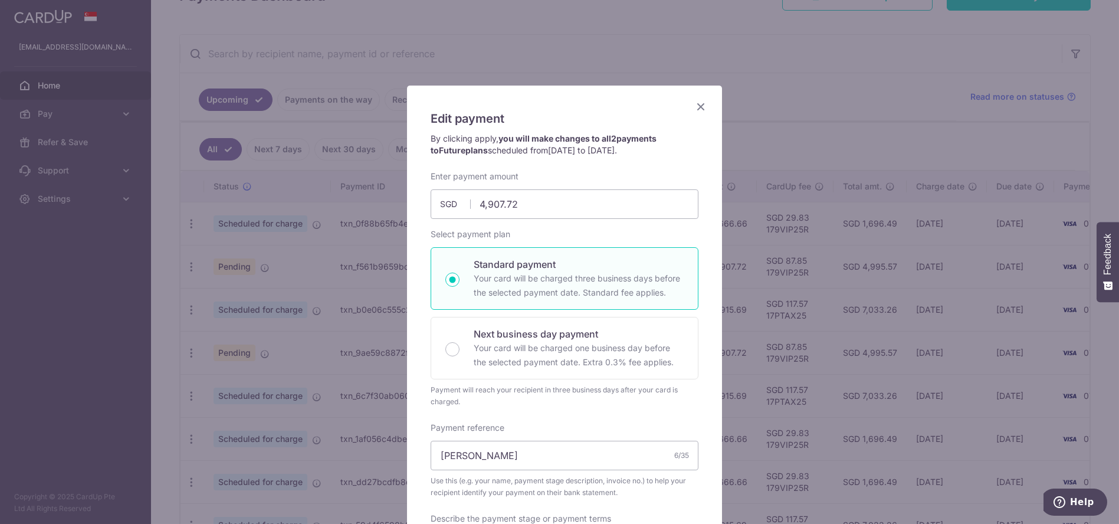
click at [697, 107] on icon "Close" at bounding box center [701, 106] width 14 height 15
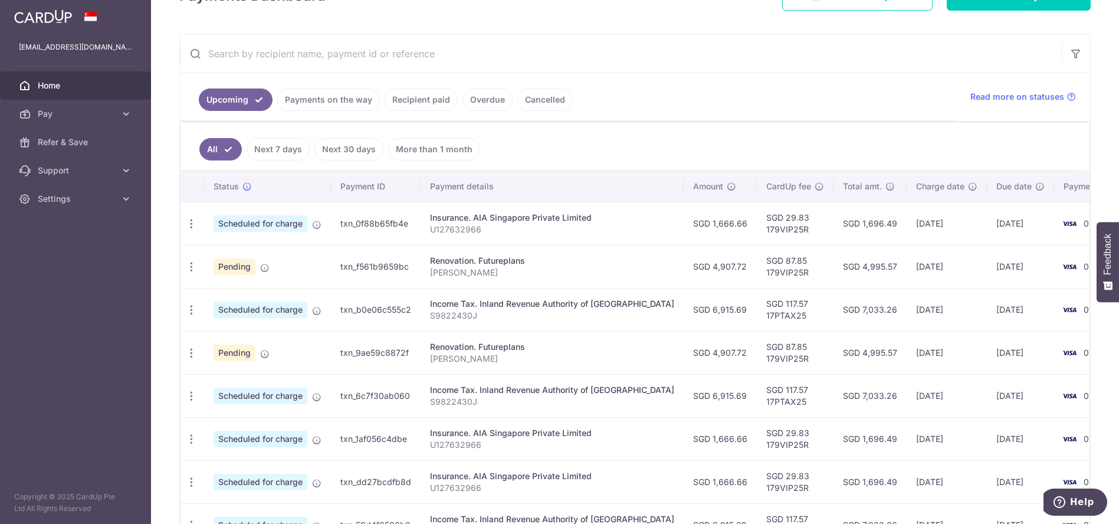
click at [202, 263] on td "Update payment Cancel payment" at bounding box center [193, 266] width 24 height 43
click at [201, 257] on td "Update payment Cancel payment" at bounding box center [193, 266] width 24 height 43
click at [199, 261] on div "Update payment Cancel payment" at bounding box center [192, 267] width 22 height 22
click at [198, 264] on div "Update payment Cancel payment" at bounding box center [192, 267] width 22 height 22
click at [191, 264] on icon "button" at bounding box center [191, 267] width 12 height 12
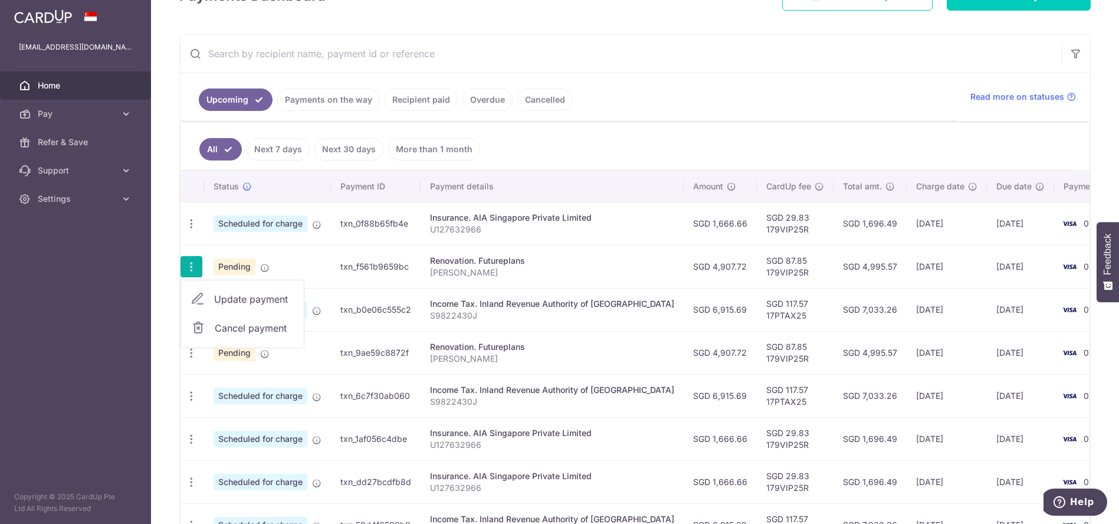
click at [238, 323] on span "Cancel payment" at bounding box center [254, 328] width 79 height 14
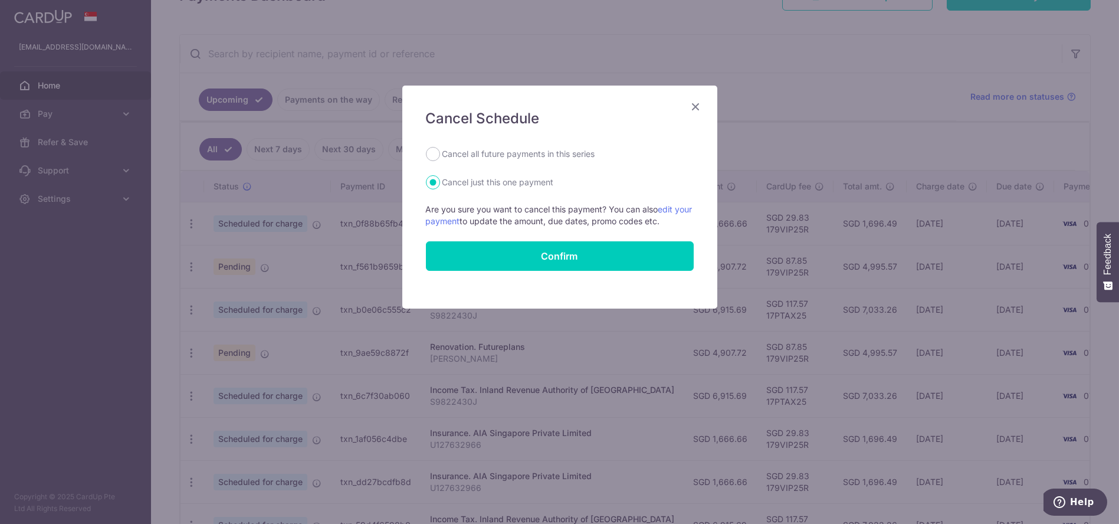
click at [522, 142] on div "Cancel Schedule Cancel all future payments in this series Cancel just this one …" at bounding box center [559, 197] width 315 height 223
click at [531, 152] on label "Cancel all future payments in this series" at bounding box center [519, 154] width 153 height 14
click at [440, 152] on input "Cancel all future payments in this series" at bounding box center [433, 154] width 14 height 14
radio input "true"
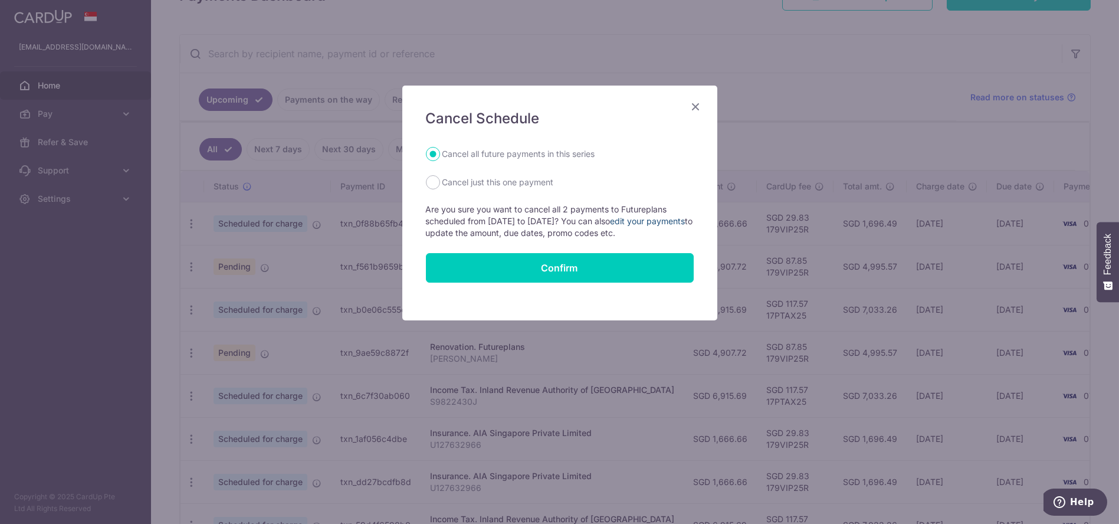
click at [671, 217] on link "edit your payments" at bounding box center [648, 221] width 75 height 10
click at [696, 108] on icon "Close" at bounding box center [696, 106] width 14 height 15
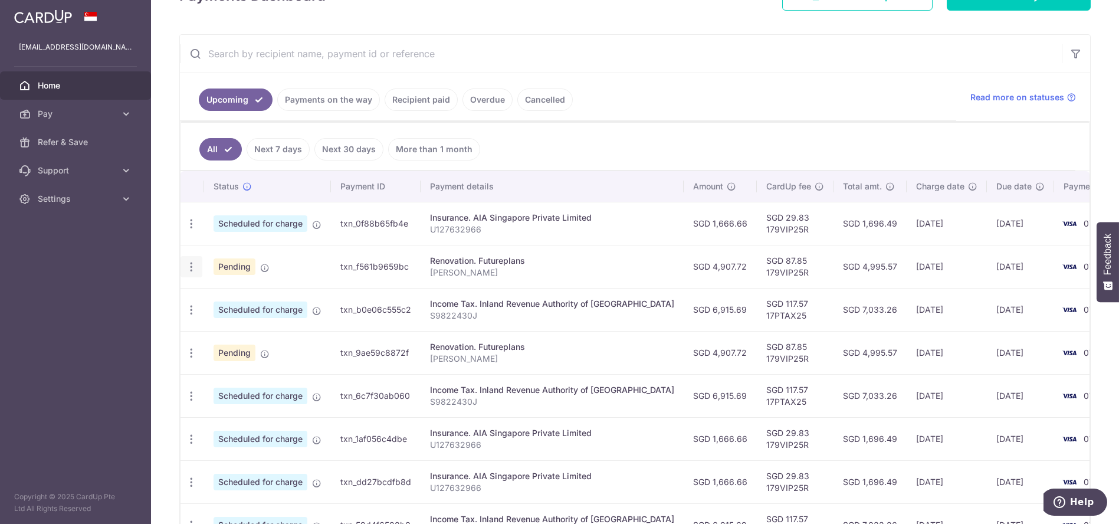
click at [191, 262] on icon "button" at bounding box center [191, 267] width 12 height 12
click at [224, 294] on span "Update payment" at bounding box center [254, 299] width 80 height 14
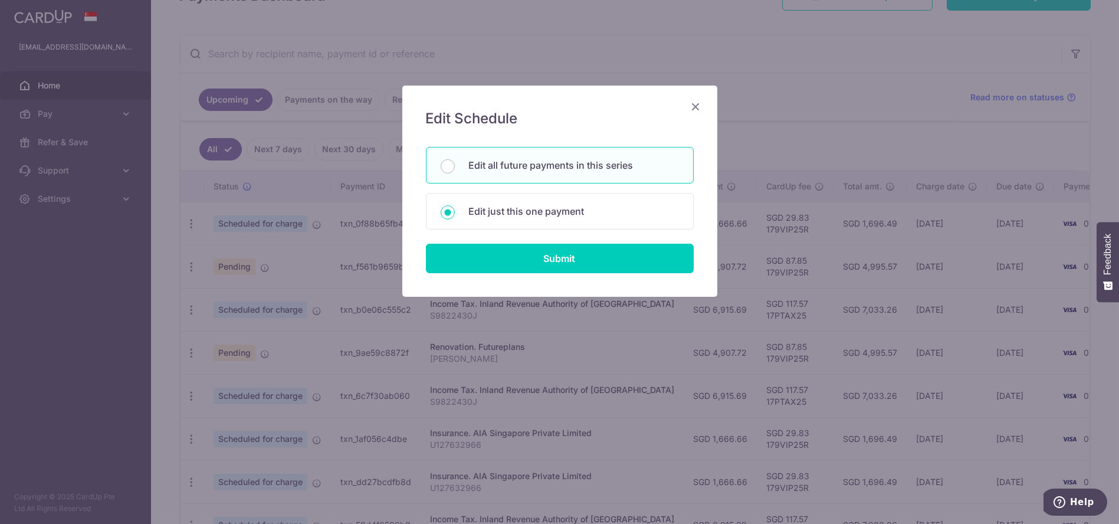
click at [536, 178] on div "Edit all future payments in this series" at bounding box center [560, 165] width 268 height 37
click at [543, 211] on p "Edit just this one payment" at bounding box center [574, 211] width 210 height 14
click at [455, 211] on input "Edit just this one payment" at bounding box center [448, 212] width 14 height 14
radio input "false"
radio input "true"
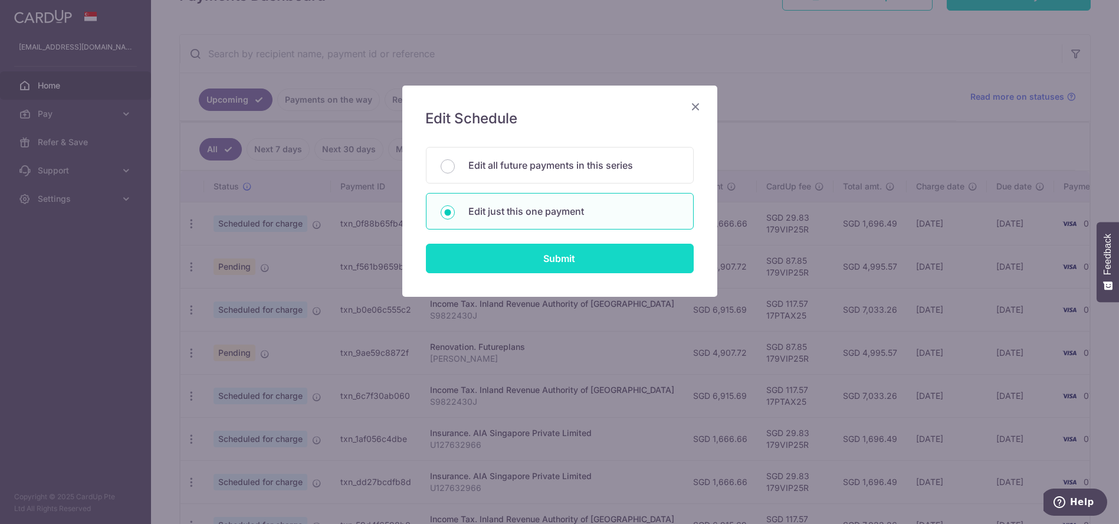
click at [544, 253] on input "Submit" at bounding box center [560, 259] width 268 height 30
radio input "true"
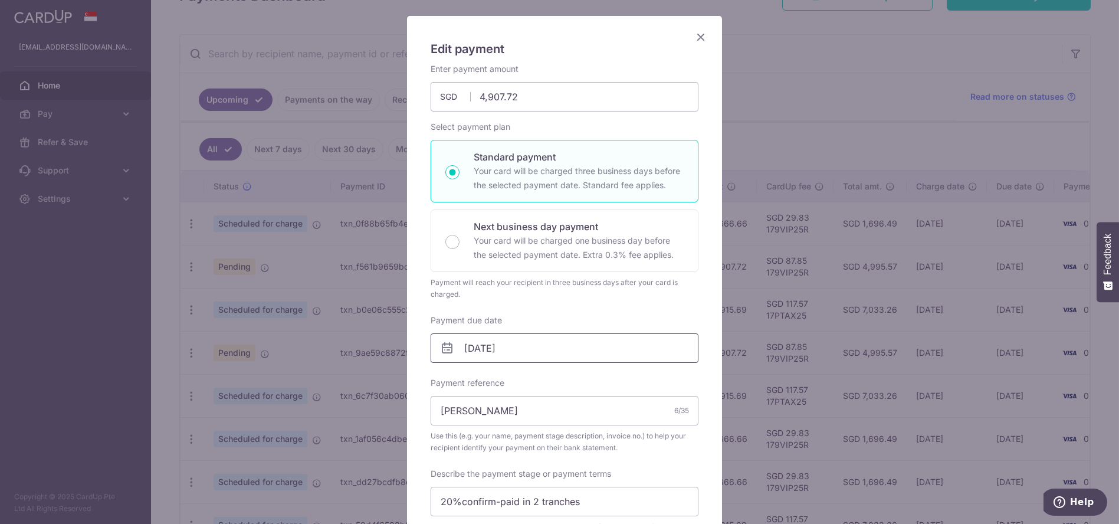
scroll to position [131, 0]
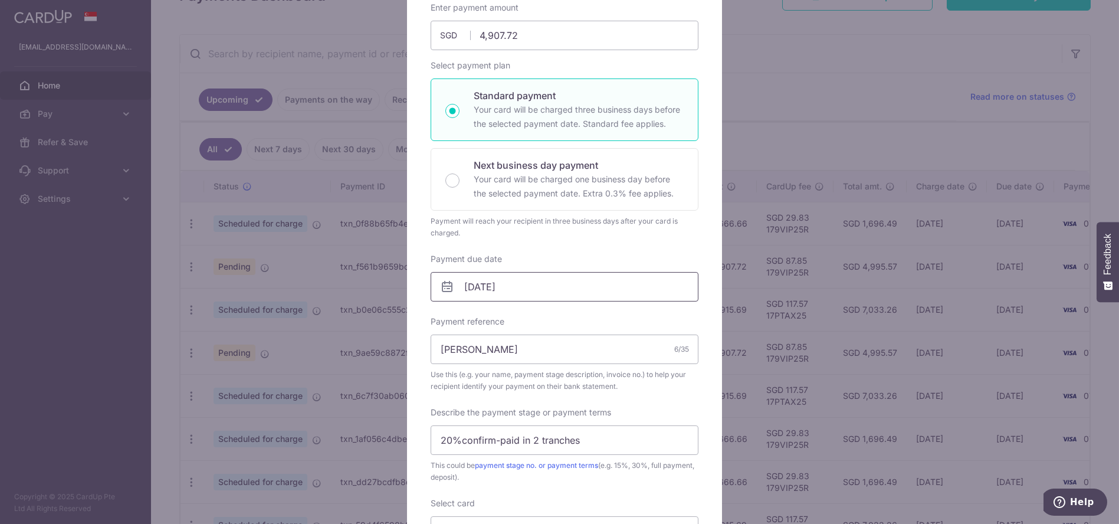
click at [519, 290] on input "[DATE]" at bounding box center [565, 287] width 268 height 30
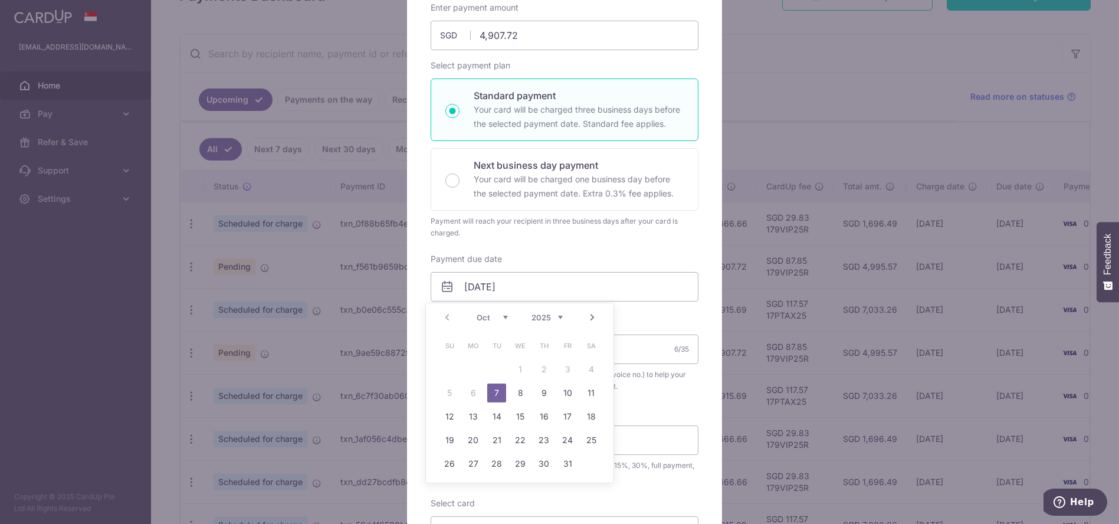
click at [522, 368] on table "Su Mo Tu We Th Fr Sa 1 2 3 4 5 6 7 8 9 10 11 12 13 14 15 16 17 18 19 20 21 22 2…" at bounding box center [520, 405] width 165 height 142
click at [520, 368] on table "Su Mo Tu We Th Fr Sa 1 2 3 4 5 6 7 8 9 10 11 12 13 14 15 16 17 18 19 20 21 22 2…" at bounding box center [520, 405] width 165 height 142
click at [520, 366] on table "Su Mo Tu We Th Fr Sa 1 2 3 4 5 6 7 8 9 10 11 12 13 14 15 16 17 18 19 20 21 22 2…" at bounding box center [520, 405] width 165 height 142
click at [612, 251] on div "Enter payment amount 4,907.72 4907.72 SGD To change the payment amount, please …" at bounding box center [565, 314] width 268 height 625
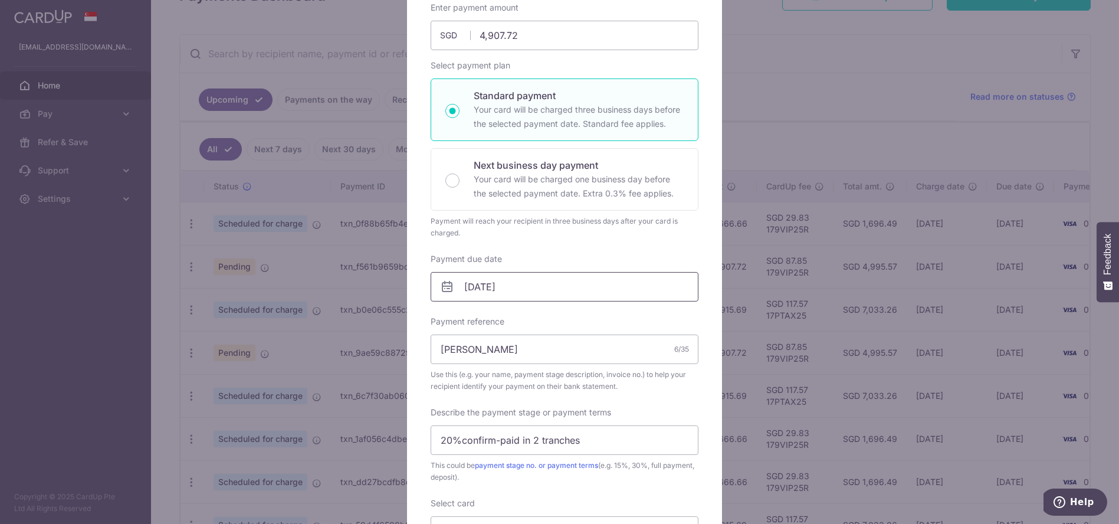
click at [566, 274] on input "[DATE]" at bounding box center [565, 287] width 268 height 30
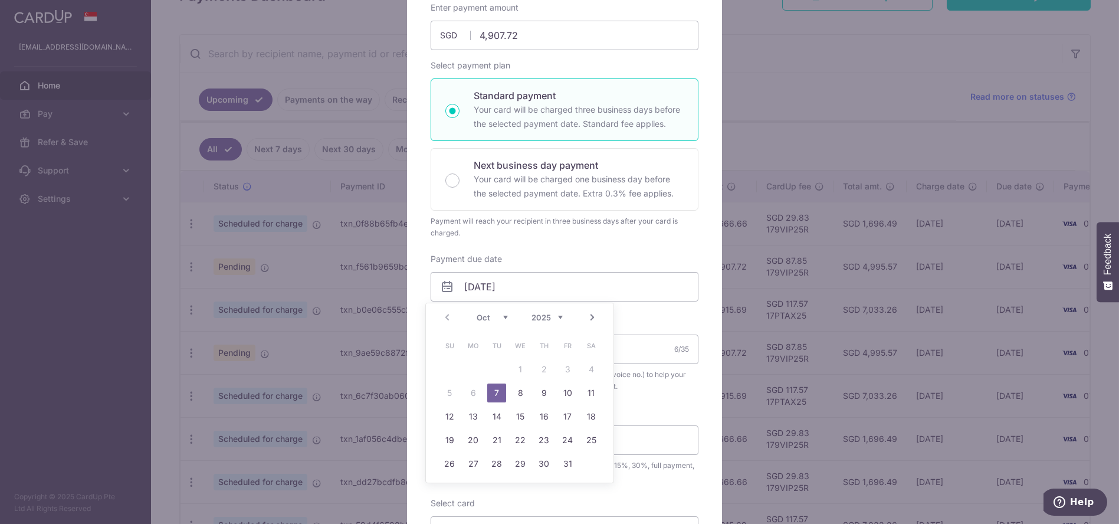
click at [646, 219] on div "Payment will reach your recipient in three business days after your card is cha…" at bounding box center [565, 227] width 268 height 24
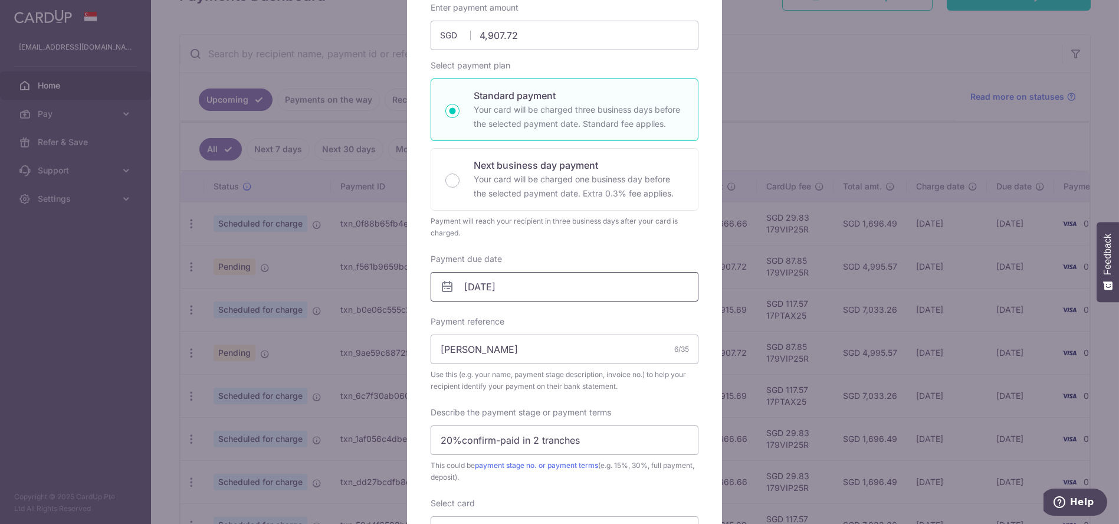
scroll to position [0, 0]
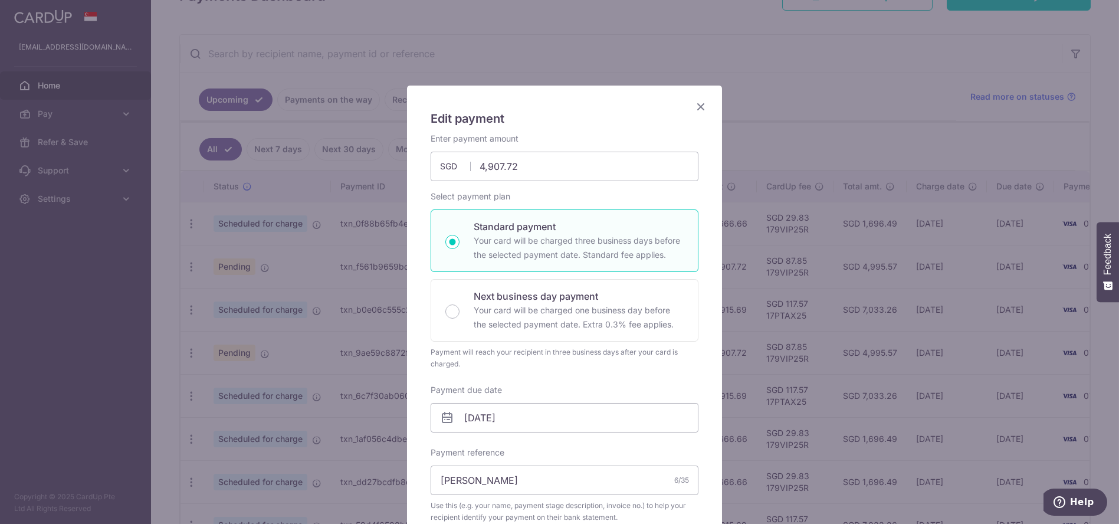
click at [697, 105] on icon "Close" at bounding box center [701, 106] width 14 height 15
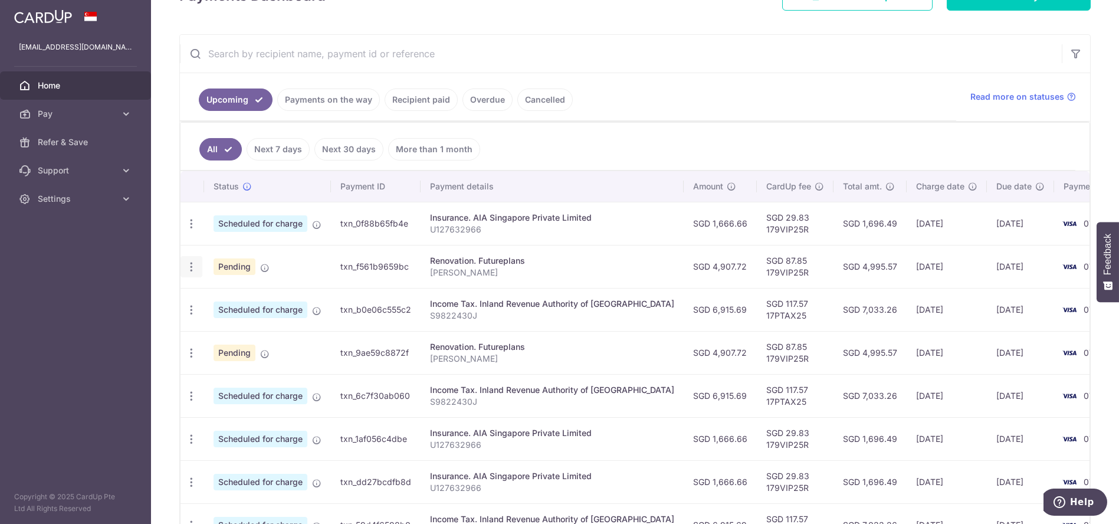
drag, startPoint x: 201, startPoint y: 270, endPoint x: 195, endPoint y: 267, distance: 6.6
click at [197, 268] on div "Update payment Cancel payment" at bounding box center [192, 267] width 22 height 22
click at [840, 268] on td "SGD 4,995.57" at bounding box center [870, 266] width 73 height 43
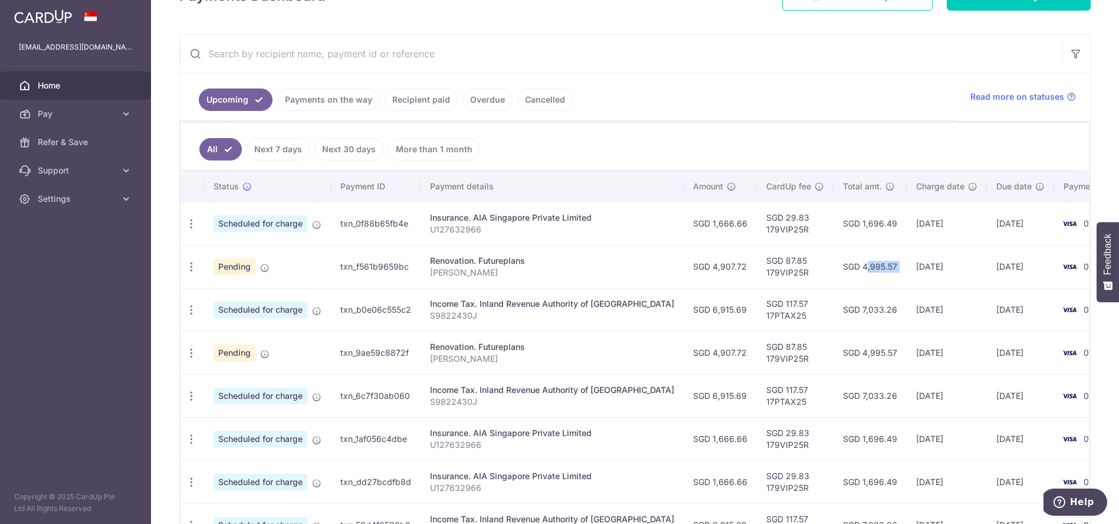
click at [840, 266] on td "SGD 4,995.57" at bounding box center [870, 266] width 73 height 43
click at [834, 251] on td "SGD 4,995.57" at bounding box center [870, 266] width 73 height 43
